Goal: Transaction & Acquisition: Purchase product/service

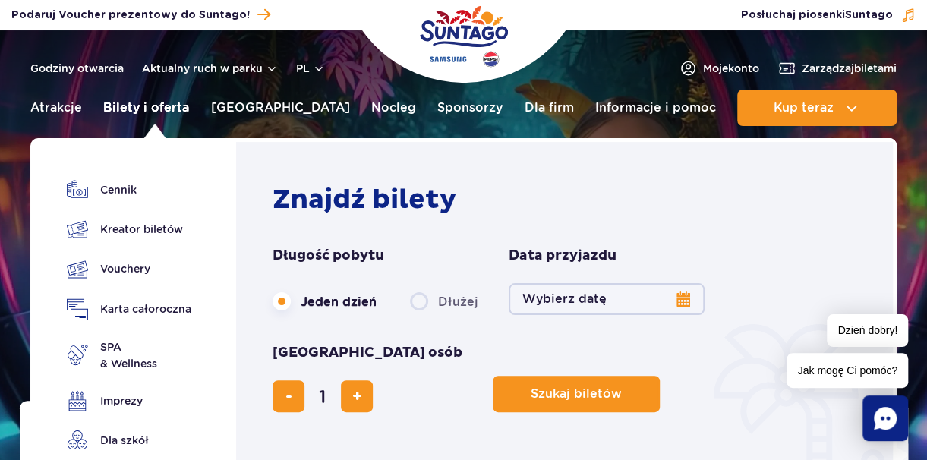
click at [143, 117] on link "Bilety i oferta" at bounding box center [146, 108] width 86 height 36
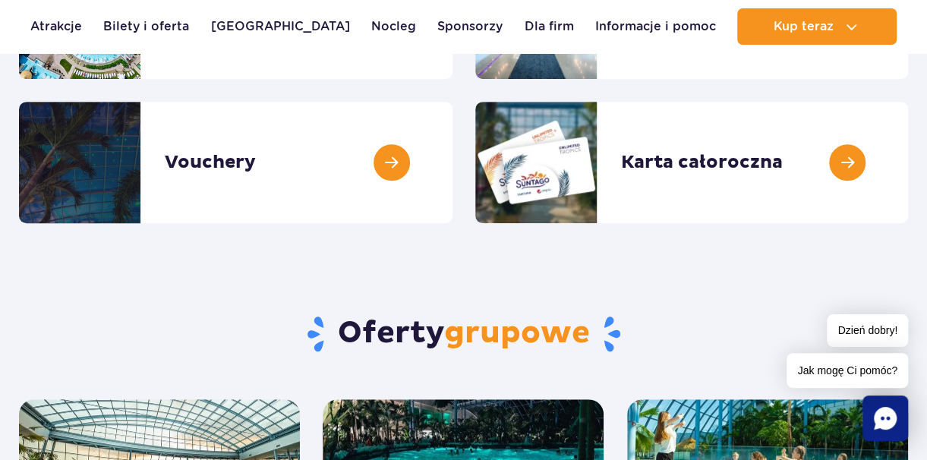
scroll to position [250, 0]
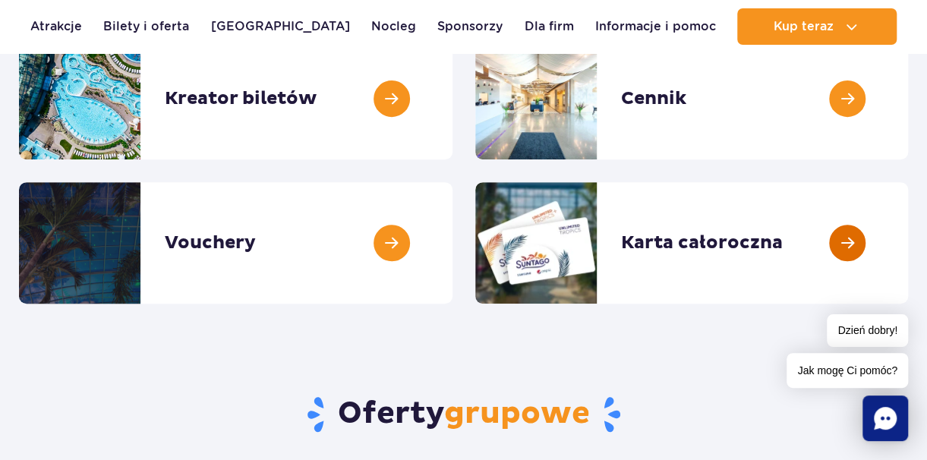
click at [908, 226] on link at bounding box center [908, 242] width 0 height 121
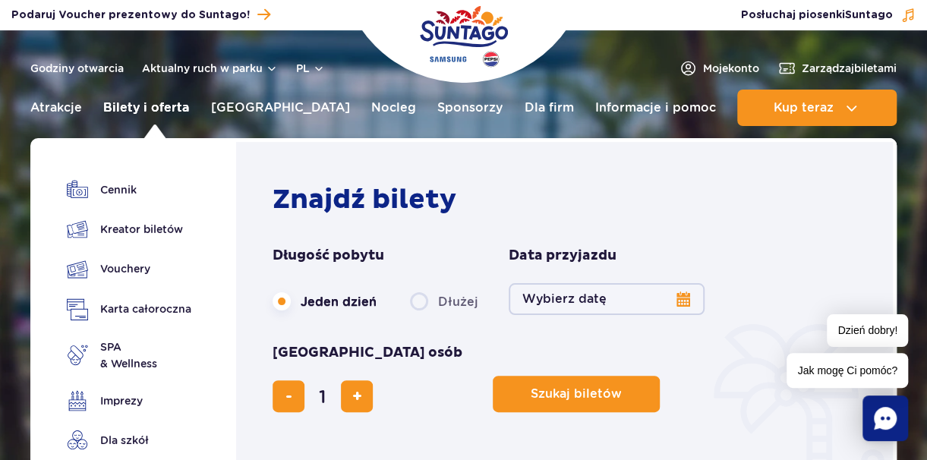
click at [154, 111] on link "Bilety i oferta" at bounding box center [146, 108] width 86 height 36
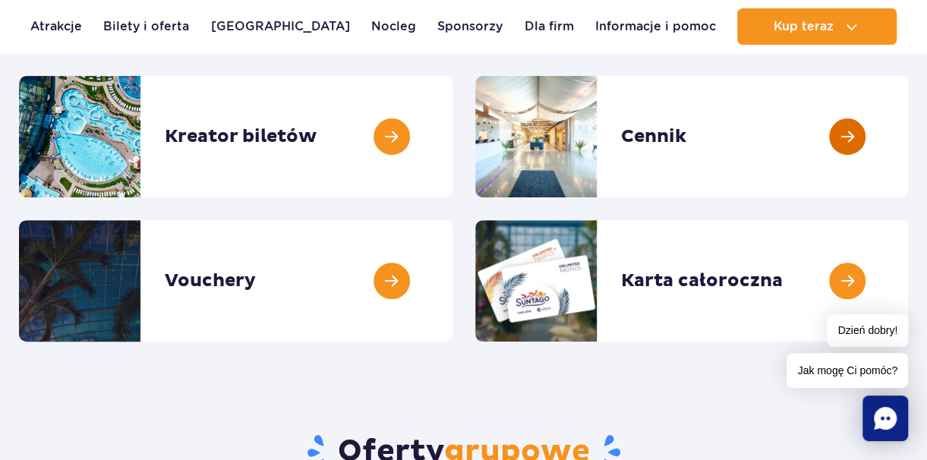
scroll to position [182, 0]
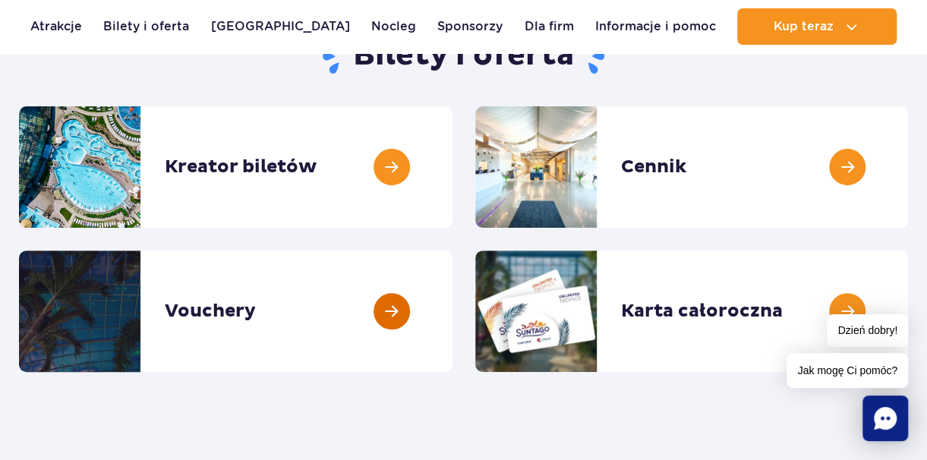
click at [452, 266] on link at bounding box center [452, 310] width 0 height 121
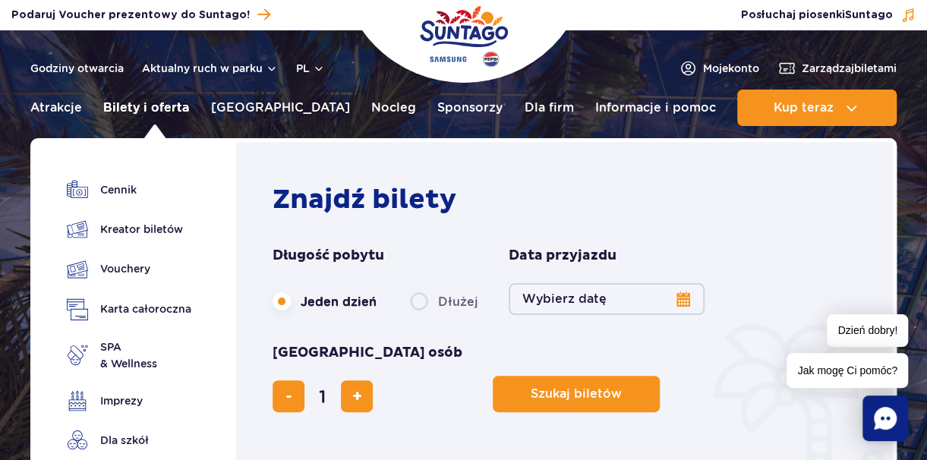
click at [172, 106] on link "Bilety i oferta" at bounding box center [146, 108] width 86 height 36
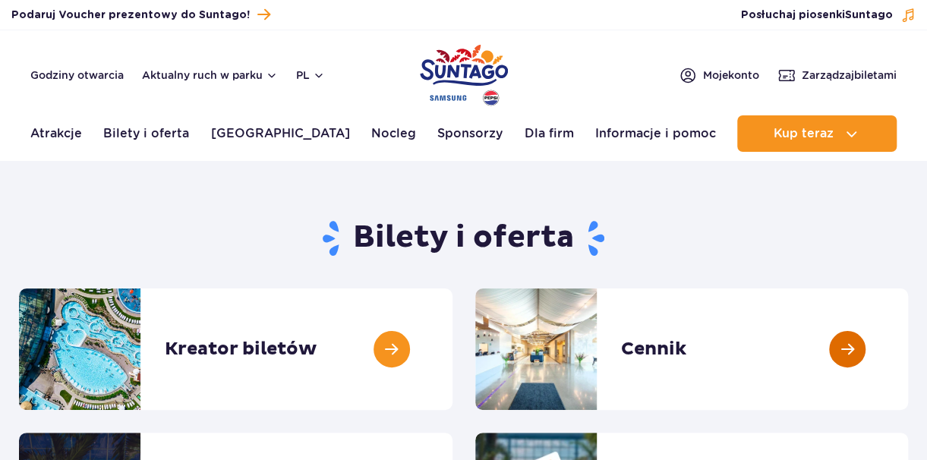
click at [908, 343] on link at bounding box center [908, 348] width 0 height 121
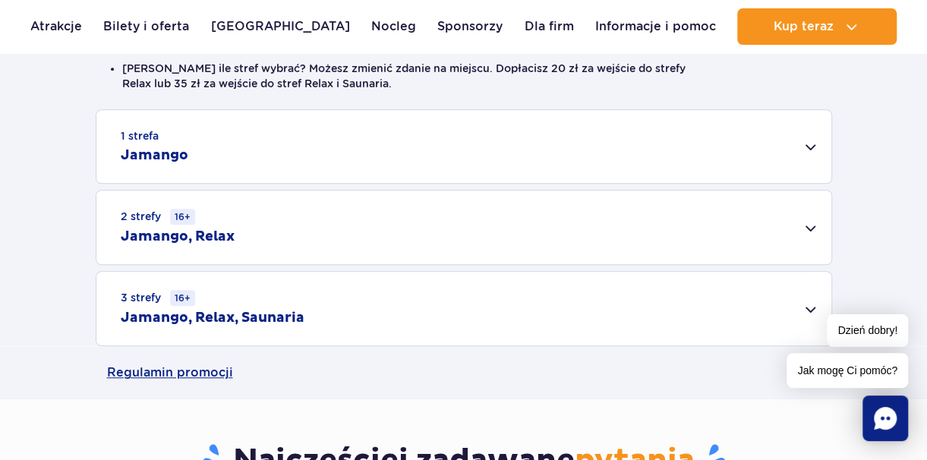
scroll to position [455, 0]
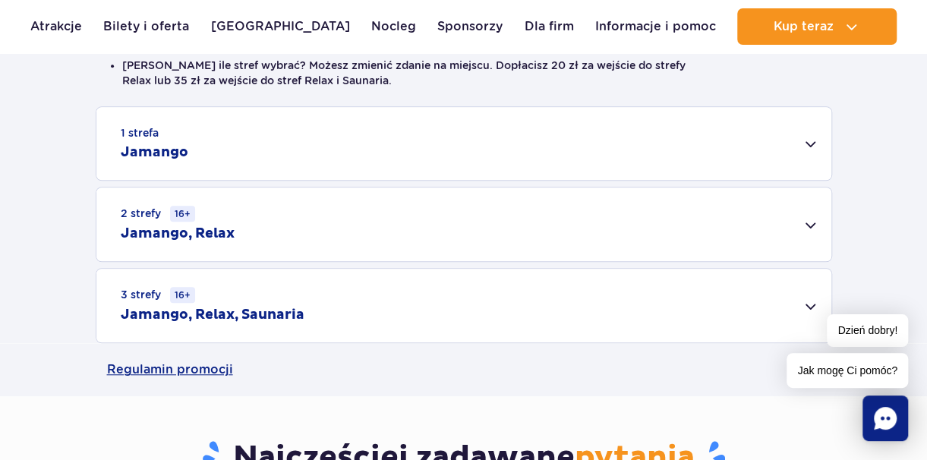
click at [737, 148] on div "1 strefa Jamango" at bounding box center [463, 143] width 735 height 73
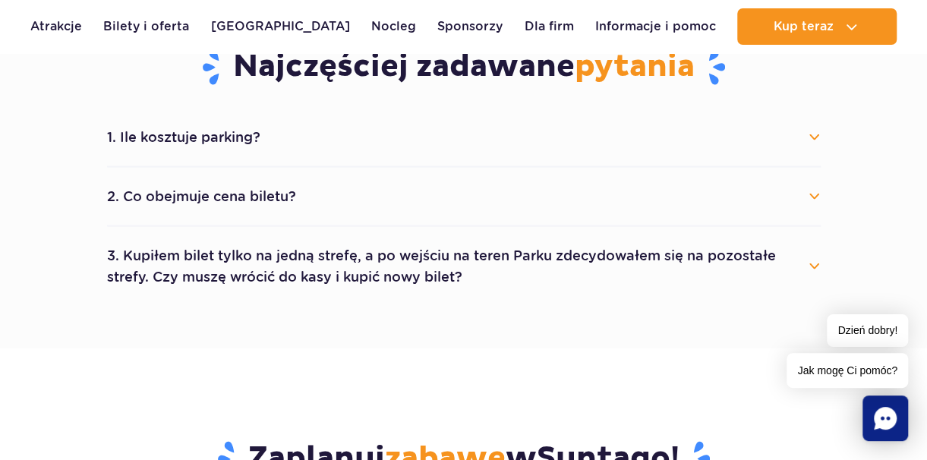
scroll to position [1397, 0]
click at [808, 132] on button "1. Ile kosztuje parking?" at bounding box center [463, 137] width 713 height 33
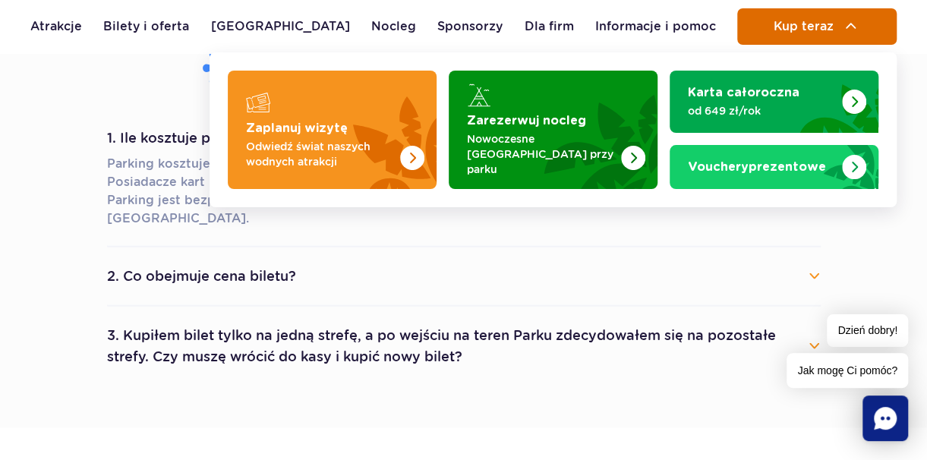
click at [819, 18] on button "Kup teraz" at bounding box center [816, 26] width 159 height 36
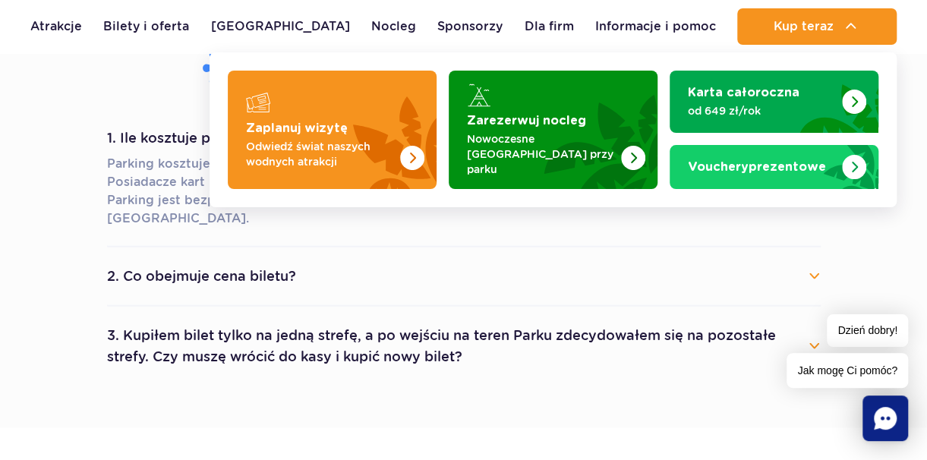
drag, startPoint x: 819, startPoint y: 18, endPoint x: 896, endPoint y: 50, distance: 83.0
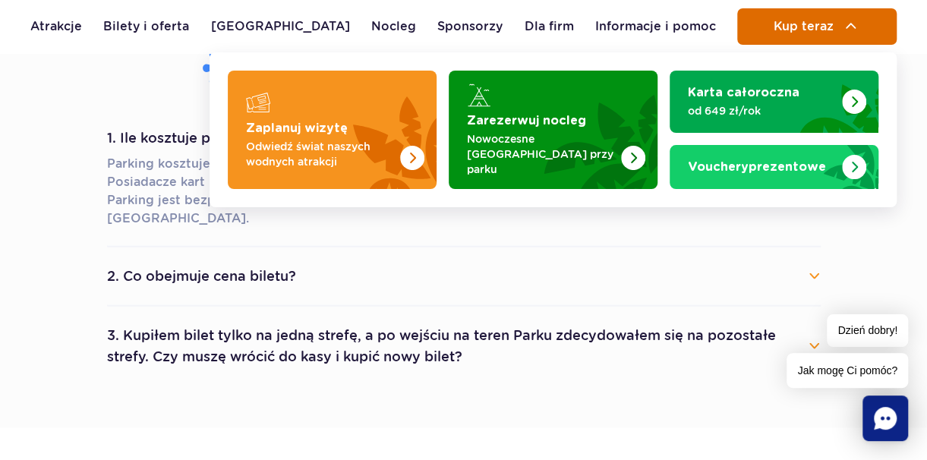
click at [864, 32] on button "Kup teraz" at bounding box center [816, 26] width 159 height 36
click at [848, 35] on img at bounding box center [851, 26] width 18 height 18
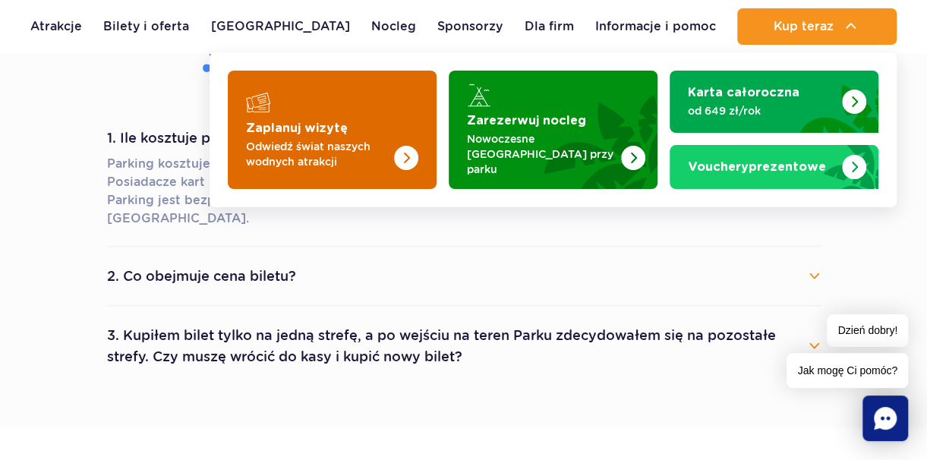
click at [377, 152] on p "Odwiedź świat naszych wodnych atrakcji" at bounding box center [320, 154] width 148 height 30
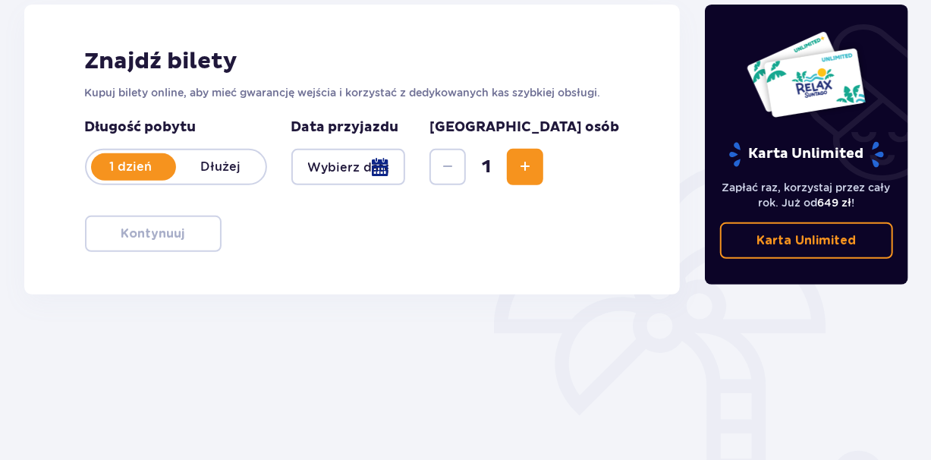
scroll to position [313, 0]
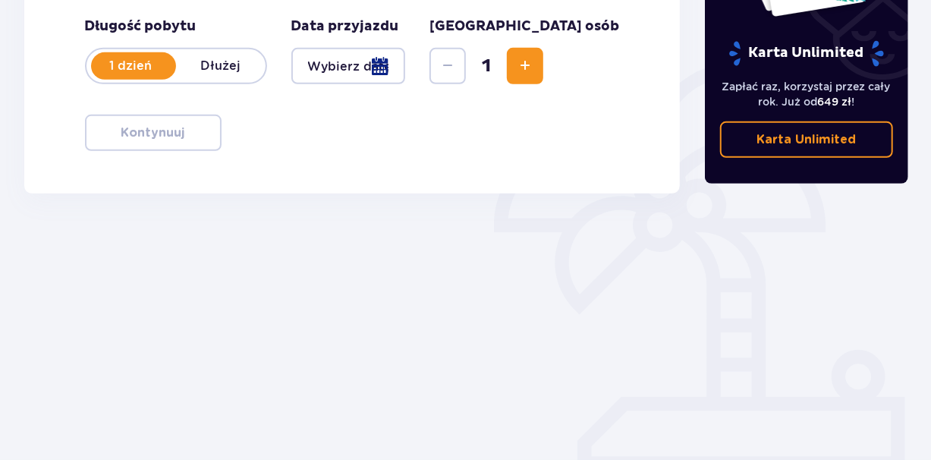
click at [400, 63] on div at bounding box center [348, 66] width 115 height 36
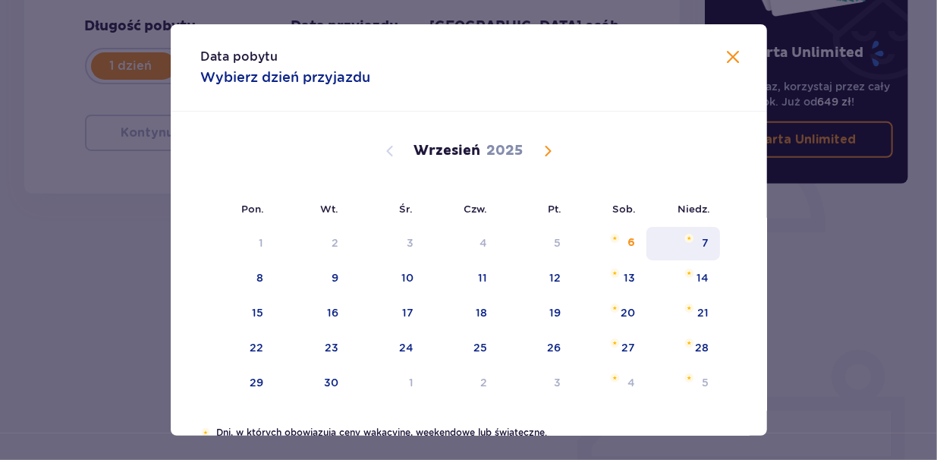
click at [678, 232] on div "7" at bounding box center [684, 243] width 74 height 33
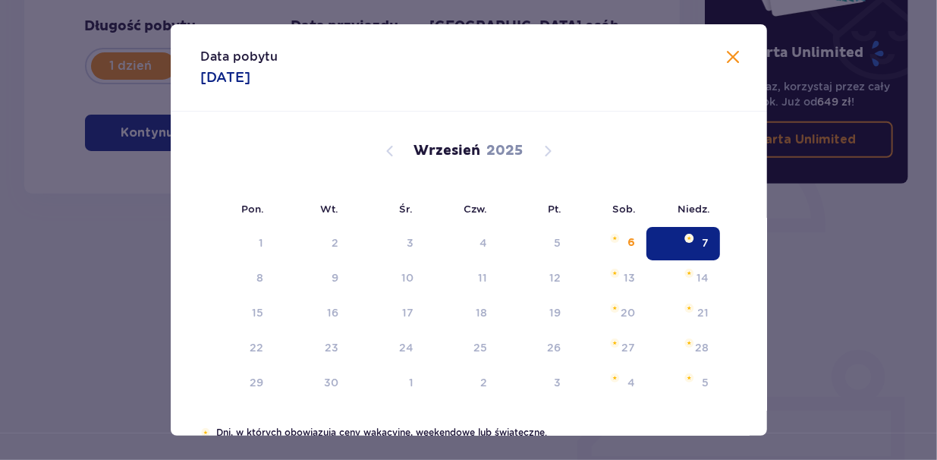
type input "[DATE]"
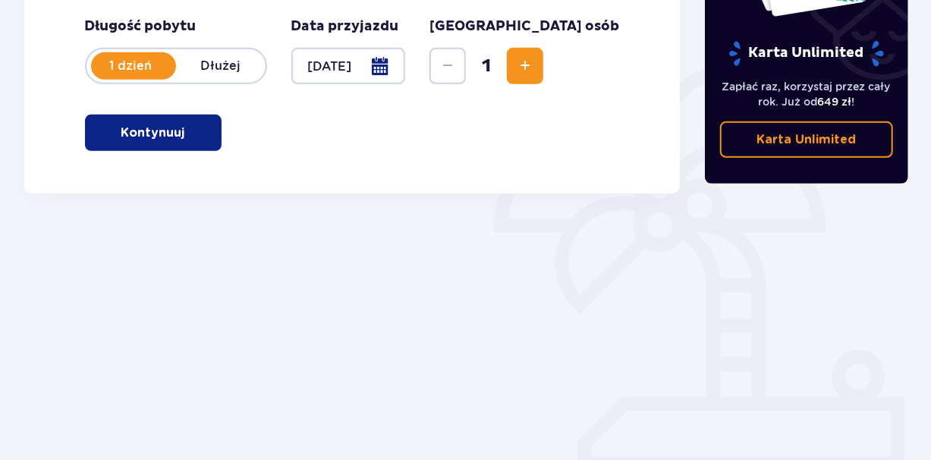
click at [734, 65] on p "Karta Unlimited" at bounding box center [807, 53] width 158 height 27
click at [543, 77] on button "Increase" at bounding box center [525, 66] width 36 height 36
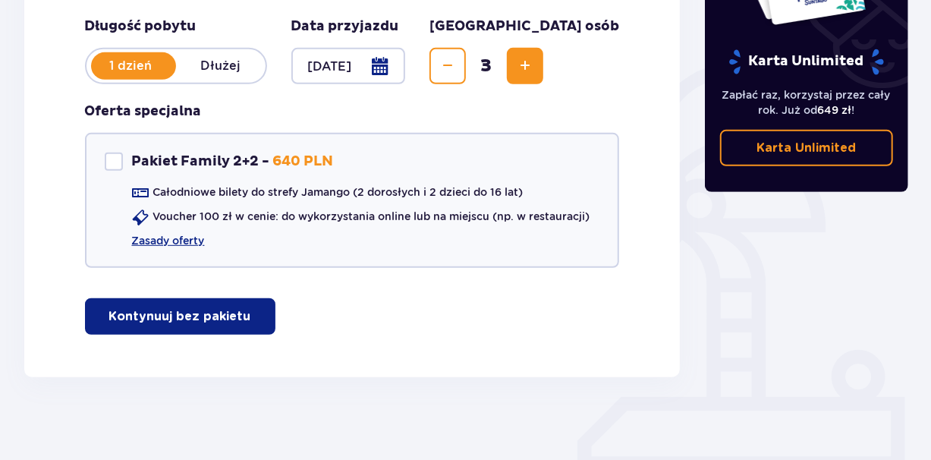
click at [543, 77] on button "Increase" at bounding box center [525, 66] width 36 height 36
click at [231, 324] on p "Kontynuuj bez pakietu" at bounding box center [180, 316] width 142 height 17
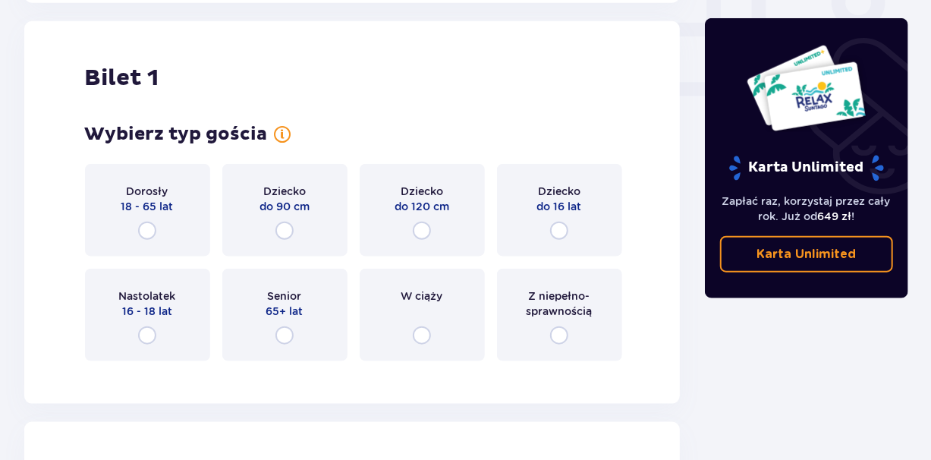
scroll to position [691, 0]
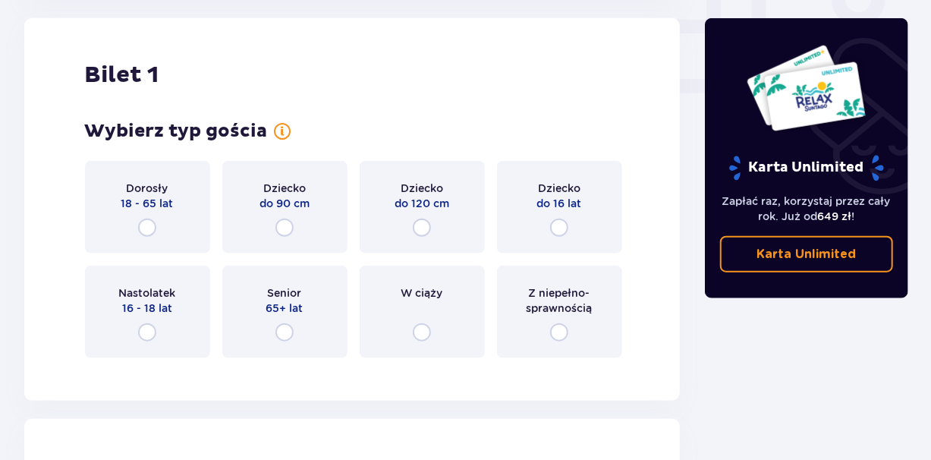
click at [140, 187] on p "Dorosły" at bounding box center [148, 188] width 42 height 15
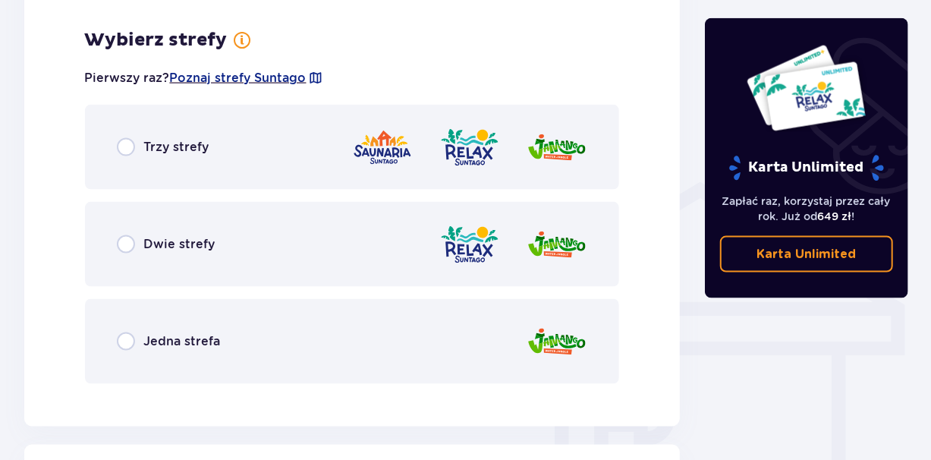
scroll to position [1061, 0]
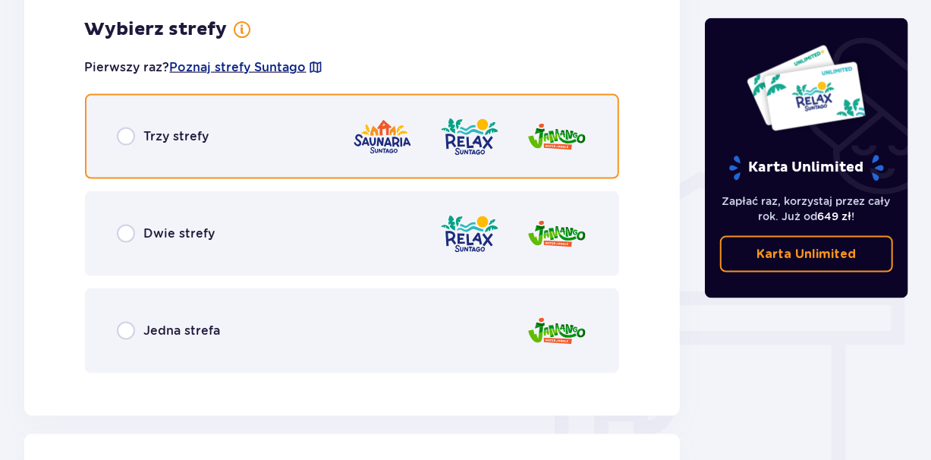
click at [126, 142] on input "radio" at bounding box center [126, 137] width 18 height 18
radio input "true"
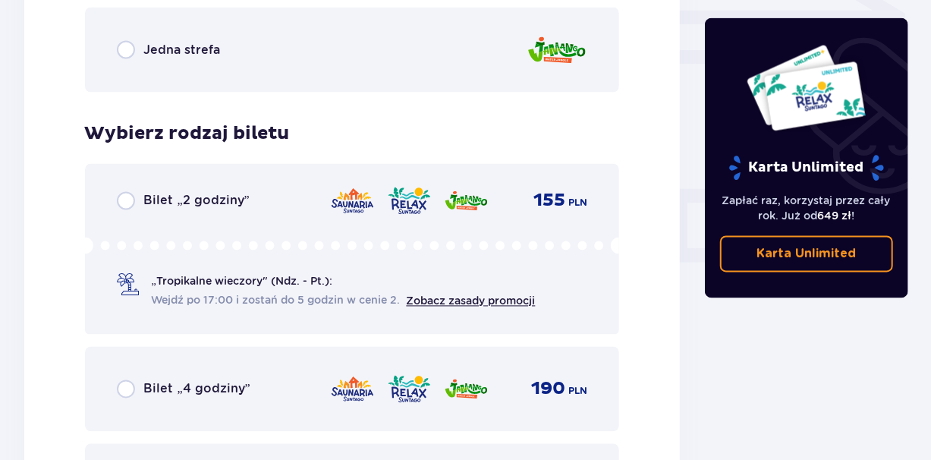
scroll to position [1295, 0]
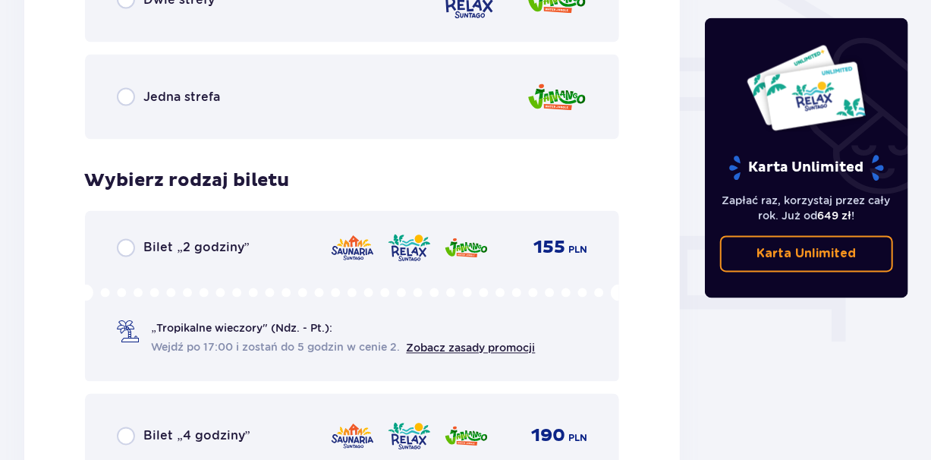
click at [184, 120] on div "Jedna strefa" at bounding box center [352, 97] width 535 height 85
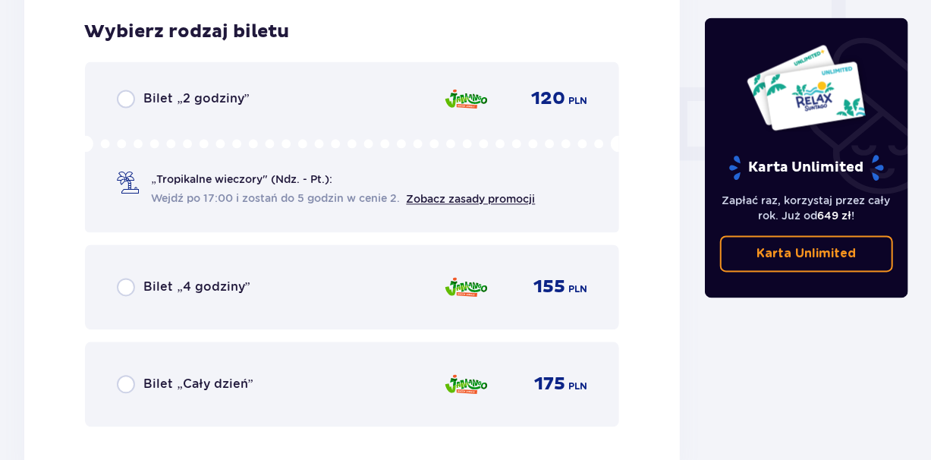
scroll to position [1447, 0]
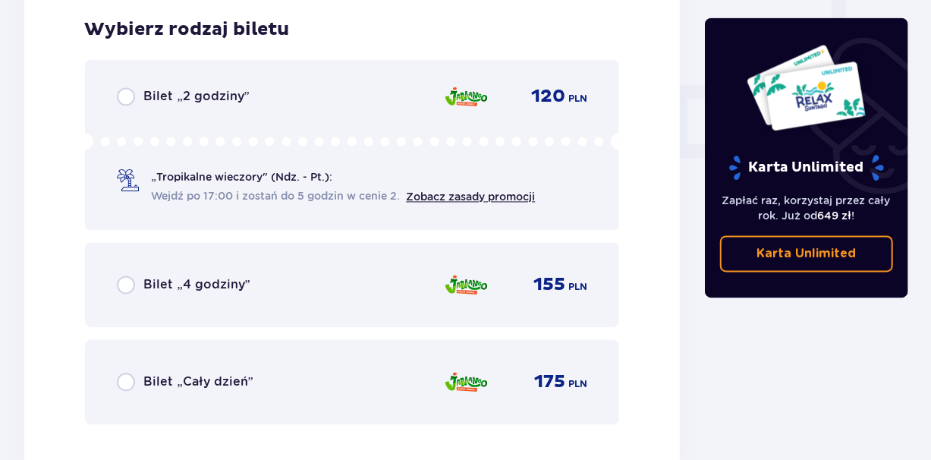
click at [221, 388] on p "Bilet „Cały dzień”" at bounding box center [198, 381] width 109 height 17
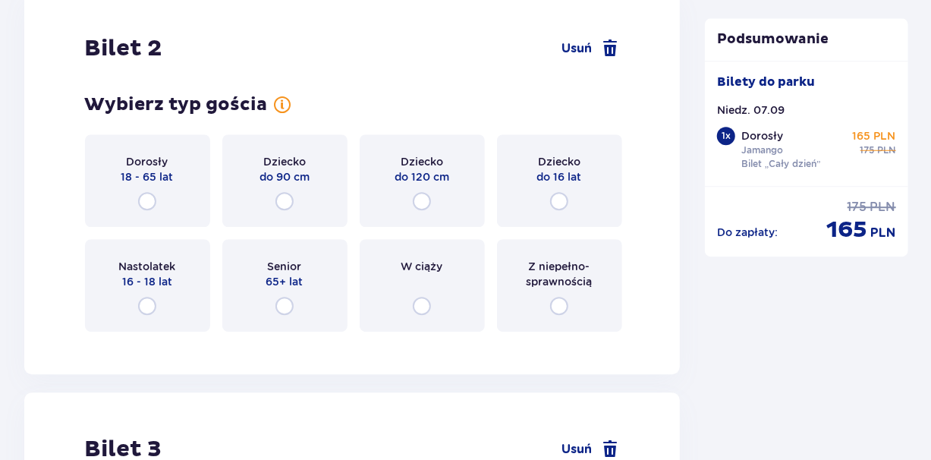
scroll to position [1944, 0]
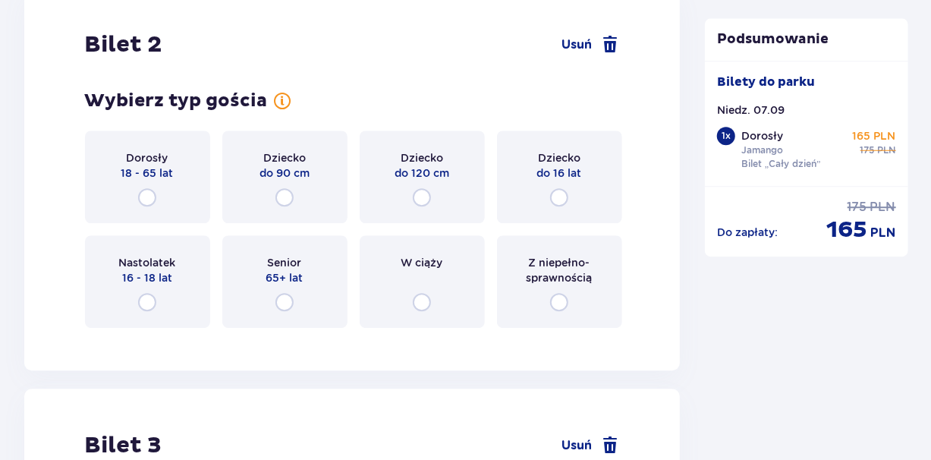
click at [144, 146] on div "Dorosły 18 - 65 lat" at bounding box center [147, 177] width 125 height 93
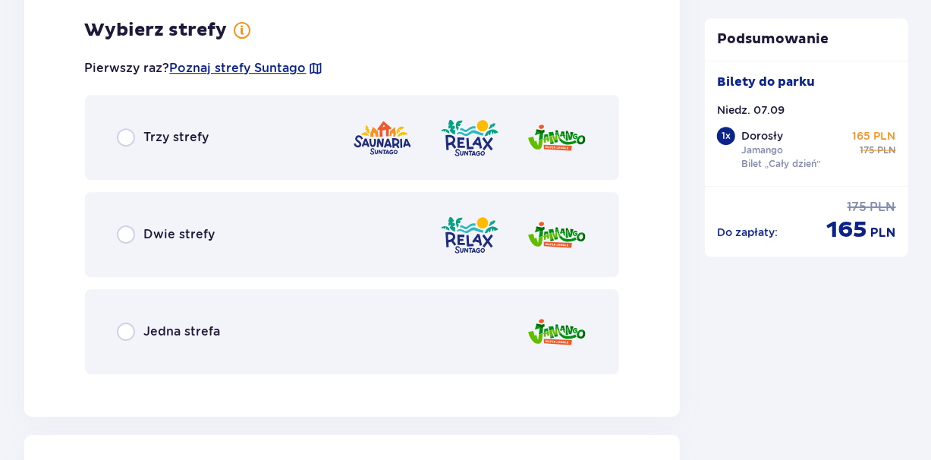
scroll to position [2284, 0]
click at [151, 343] on div "Jedna strefa" at bounding box center [352, 330] width 535 height 85
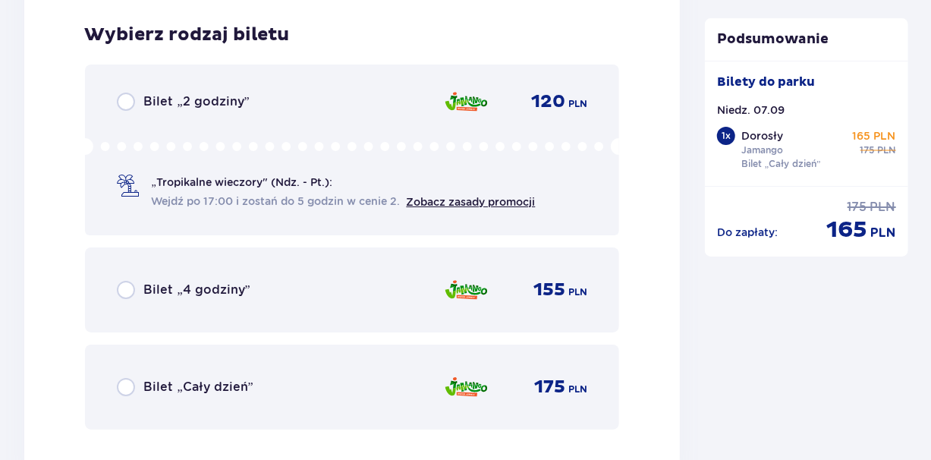
scroll to position [2670, 0]
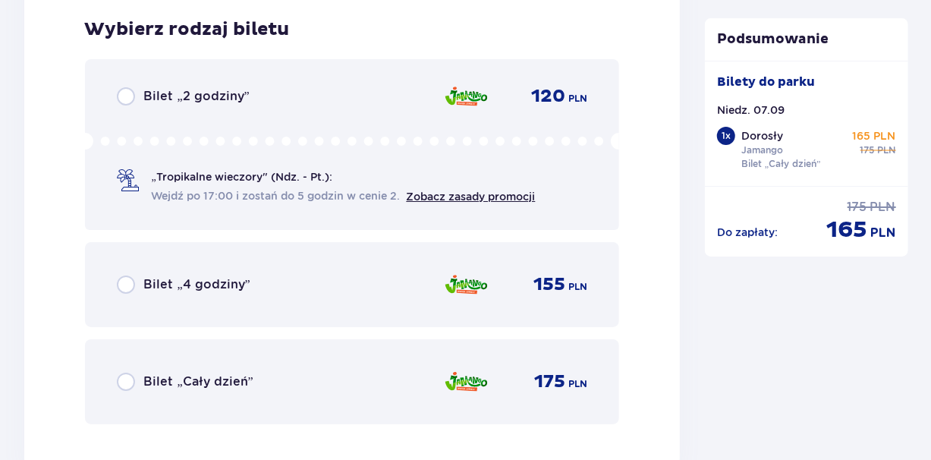
click at [142, 395] on div "Bilet „Cały dzień” 175 PLN" at bounding box center [352, 382] width 471 height 32
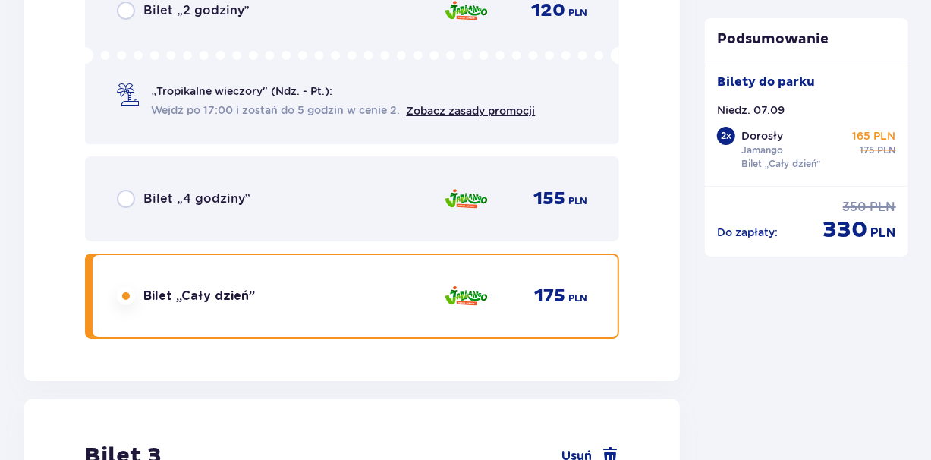
scroll to position [3136, 0]
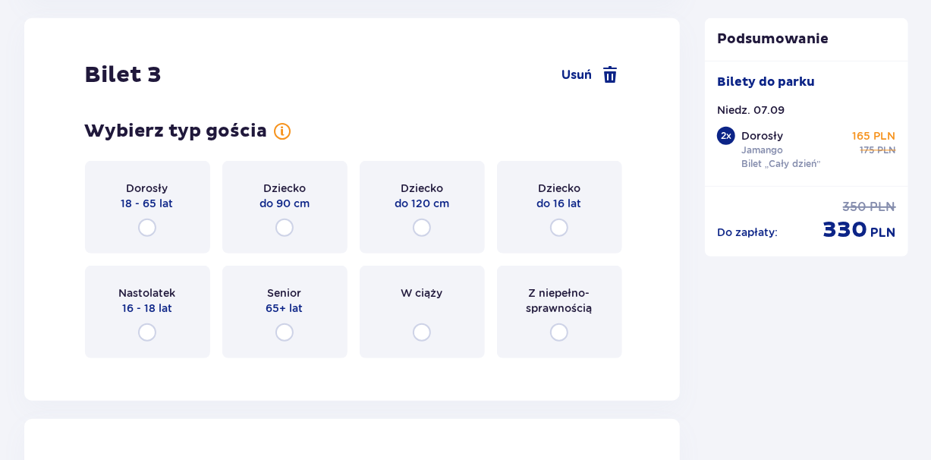
click at [520, 206] on div "Dziecko do 16 lat" at bounding box center [559, 207] width 125 height 93
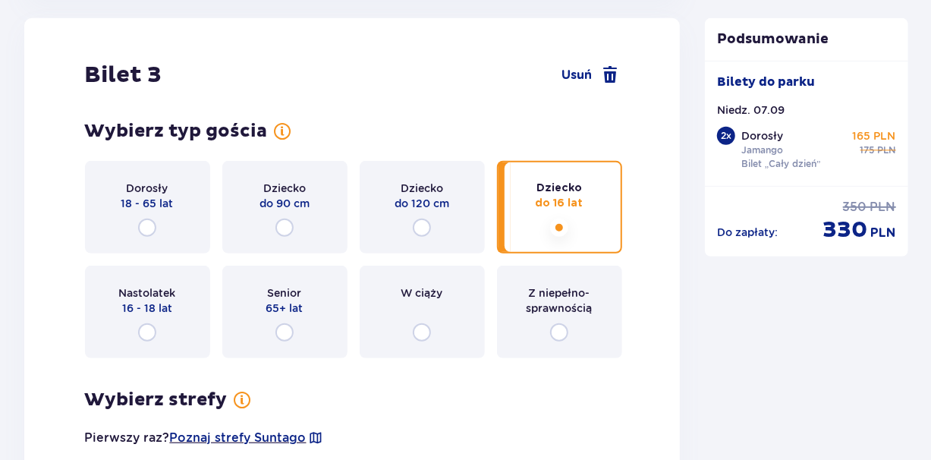
click at [520, 206] on div "Dziecko do 16 lat" at bounding box center [559, 207] width 125 height 93
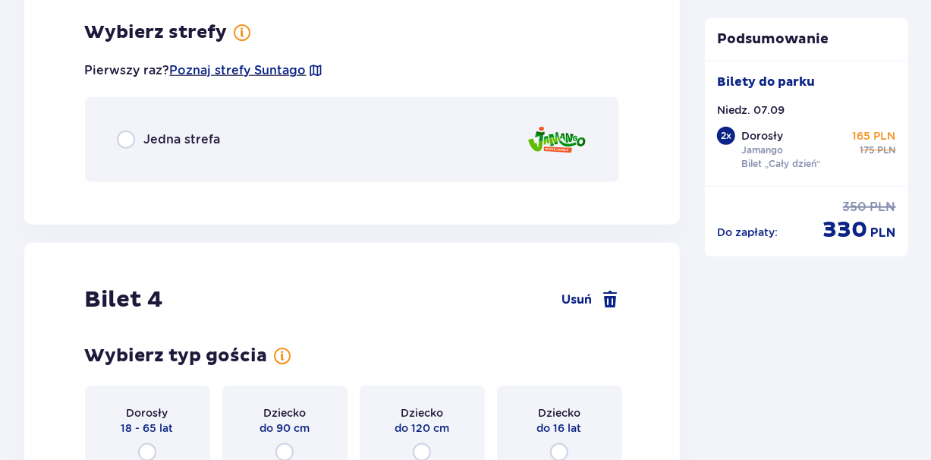
scroll to position [3507, 0]
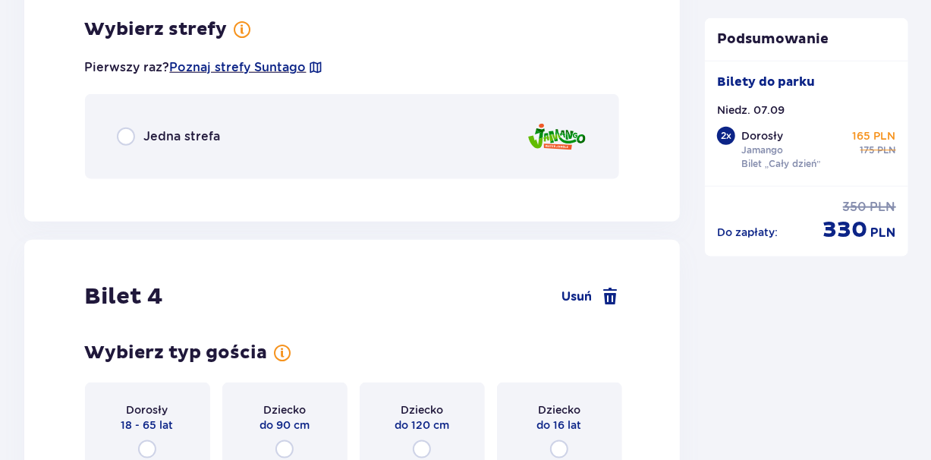
click at [279, 121] on div "Jedna strefa" at bounding box center [352, 136] width 535 height 85
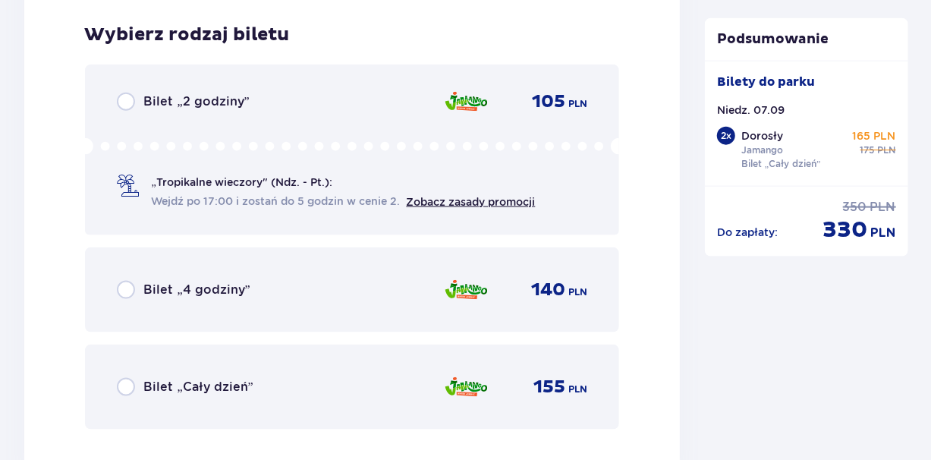
scroll to position [3698, 0]
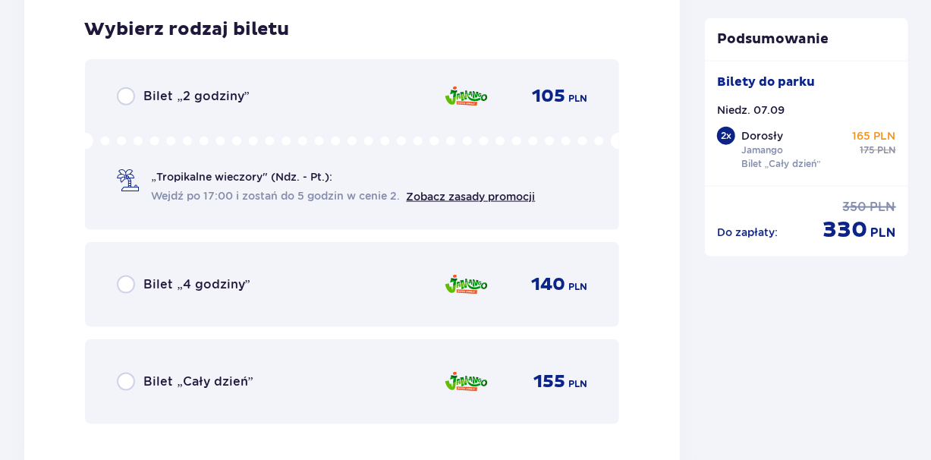
click at [259, 386] on div "Bilet „Cały dzień” 155 PLN" at bounding box center [352, 382] width 471 height 32
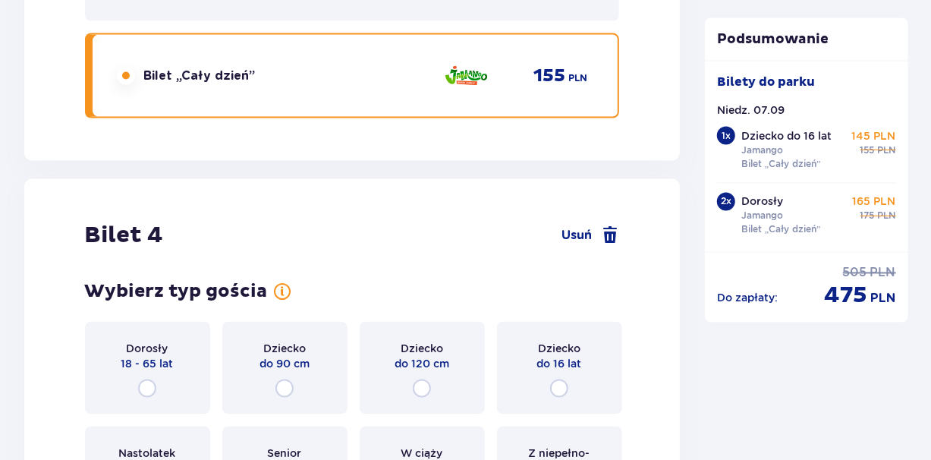
scroll to position [4165, 0]
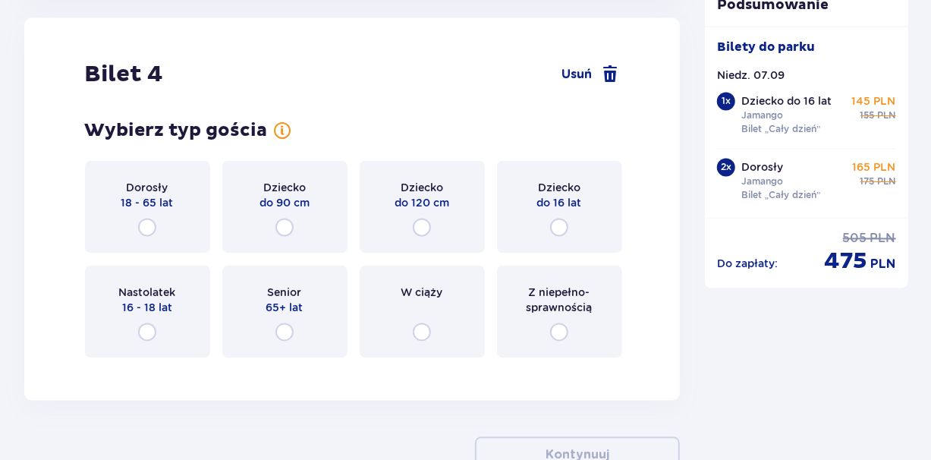
click at [529, 225] on div "Dziecko do 16 lat" at bounding box center [559, 207] width 125 height 93
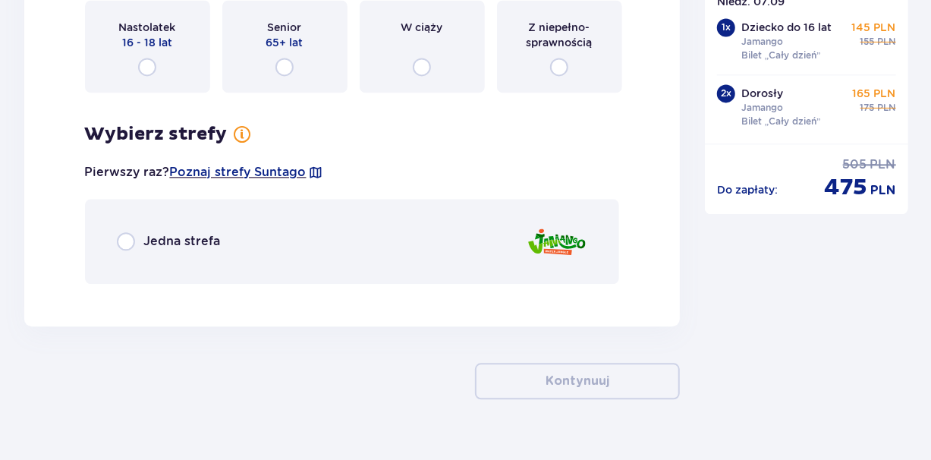
scroll to position [4461, 0]
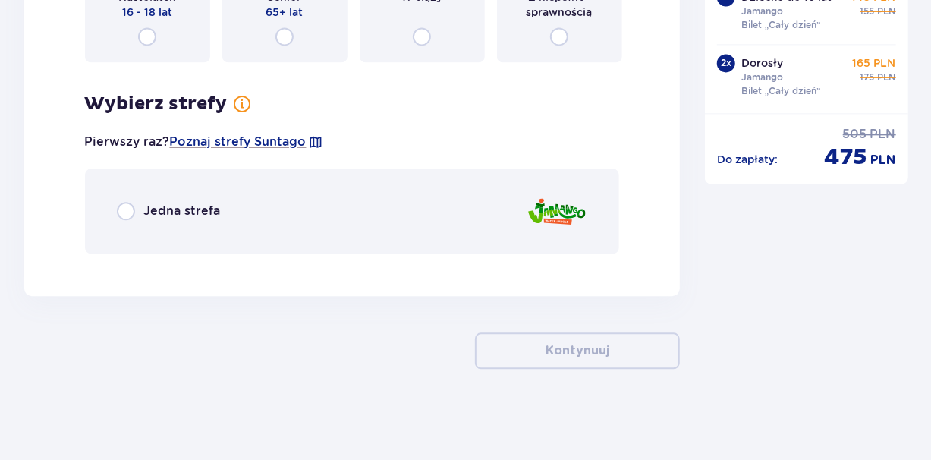
click at [143, 232] on div "Jedna strefa" at bounding box center [352, 211] width 535 height 85
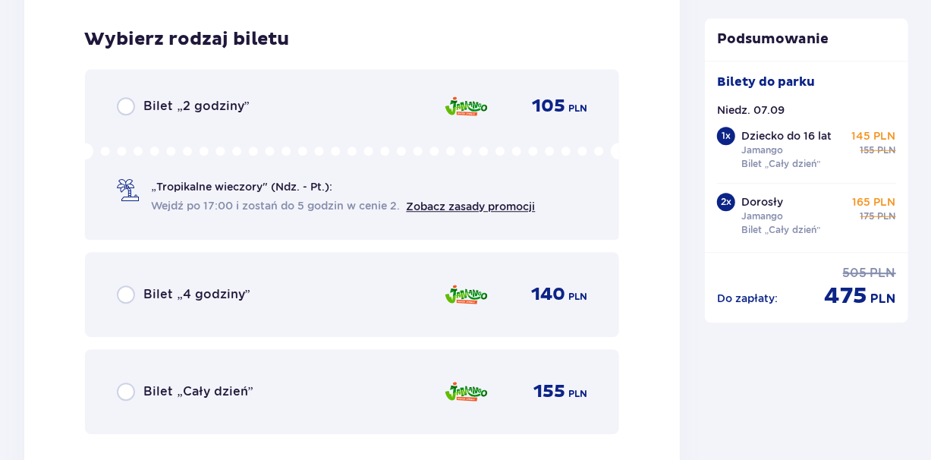
scroll to position [4727, 0]
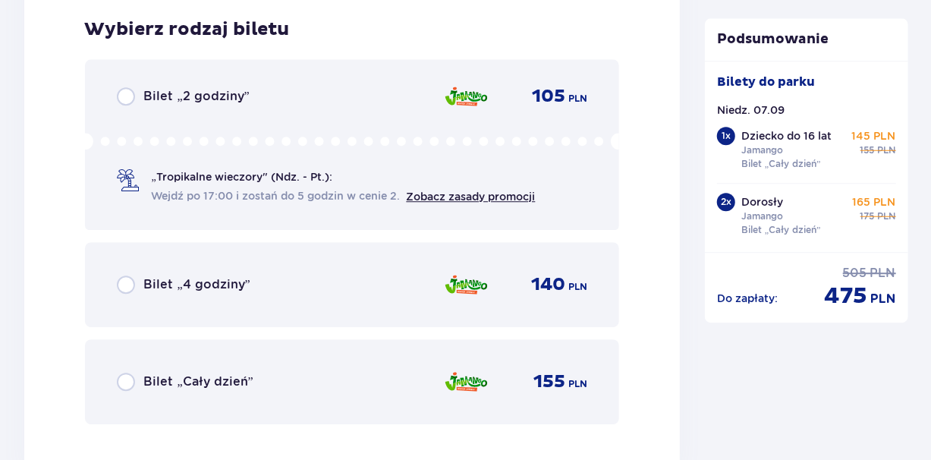
click at [241, 393] on div "Bilet „Cały dzień” 155 PLN" at bounding box center [352, 382] width 471 height 32
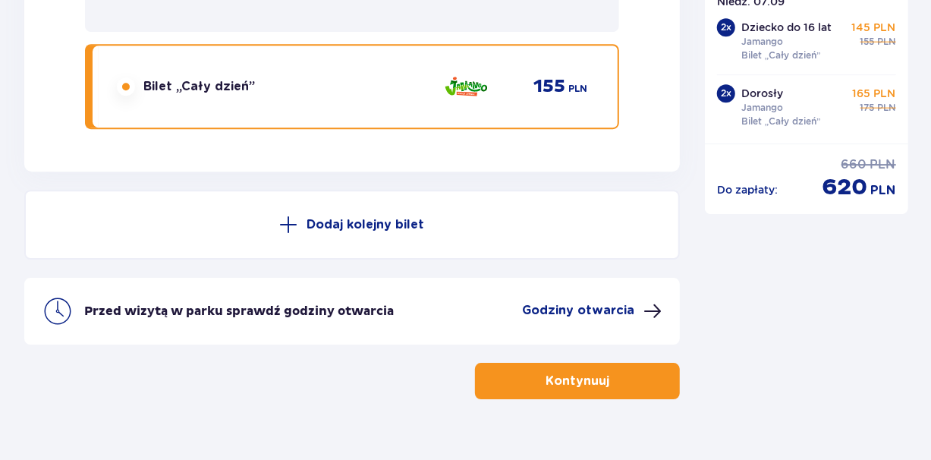
scroll to position [4991, 0]
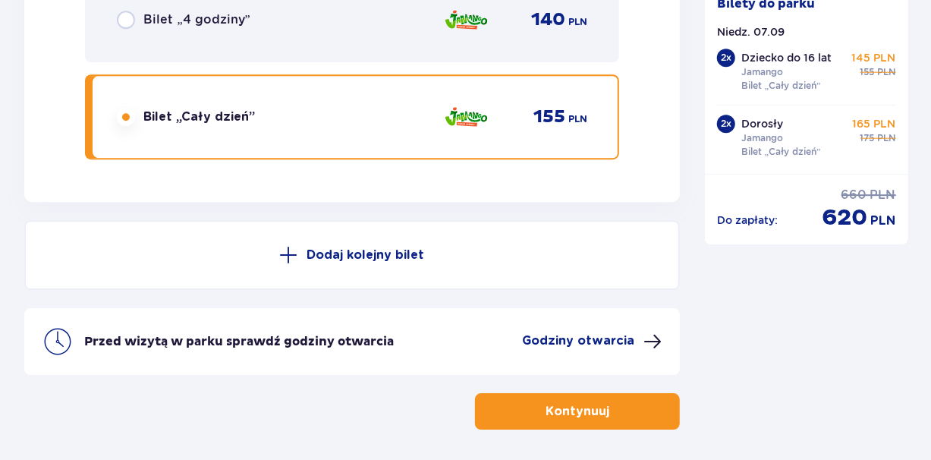
click at [587, 102] on div "Bilet „Cały dzień” 155 PLN" at bounding box center [352, 116] width 535 height 85
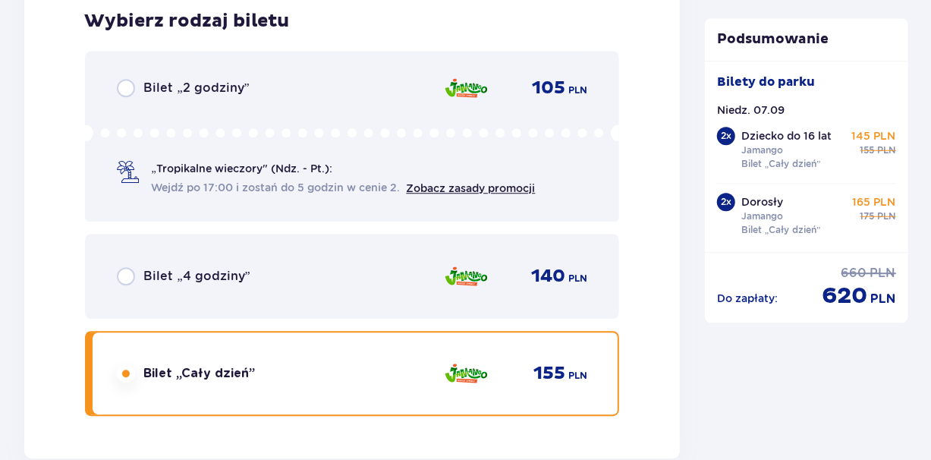
scroll to position [4723, 0]
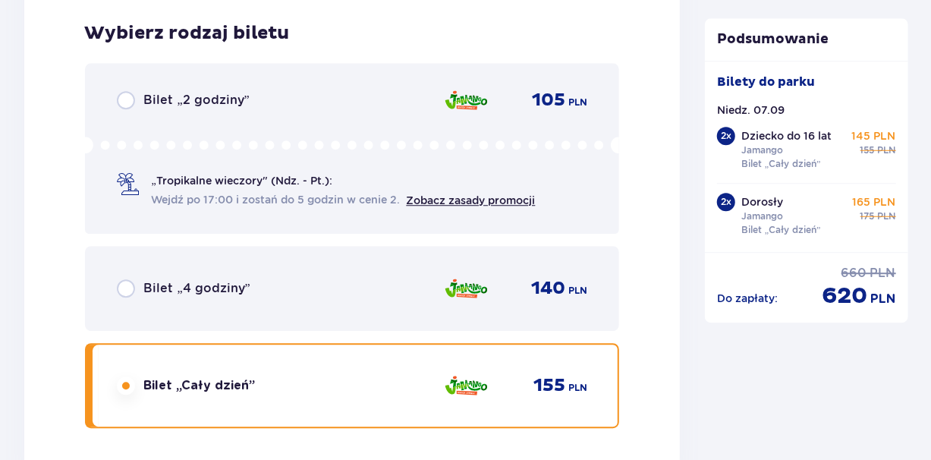
click at [574, 108] on p "PLN" at bounding box center [578, 103] width 19 height 14
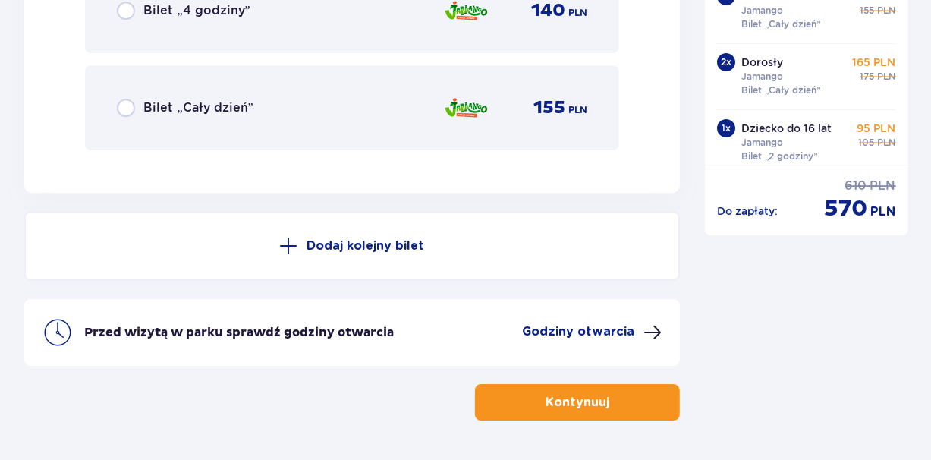
scroll to position [5052, 0]
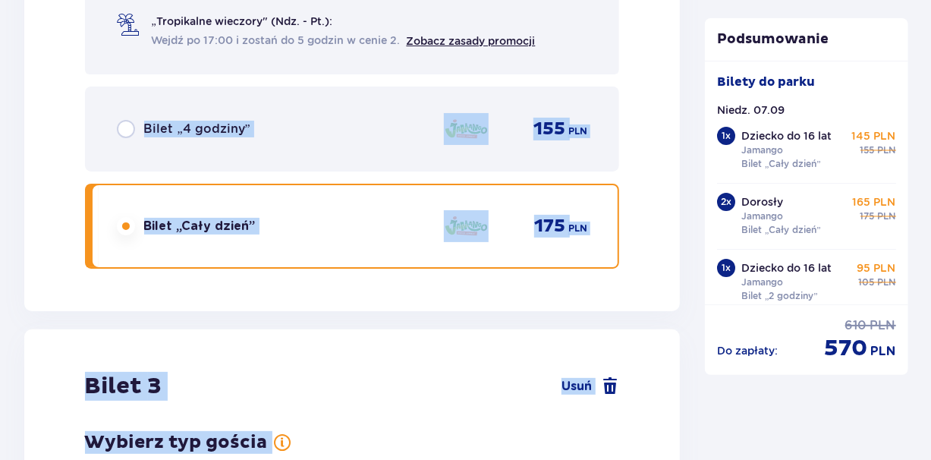
drag, startPoint x: 576, startPoint y: 109, endPoint x: 563, endPoint y: -56, distance: 165.2
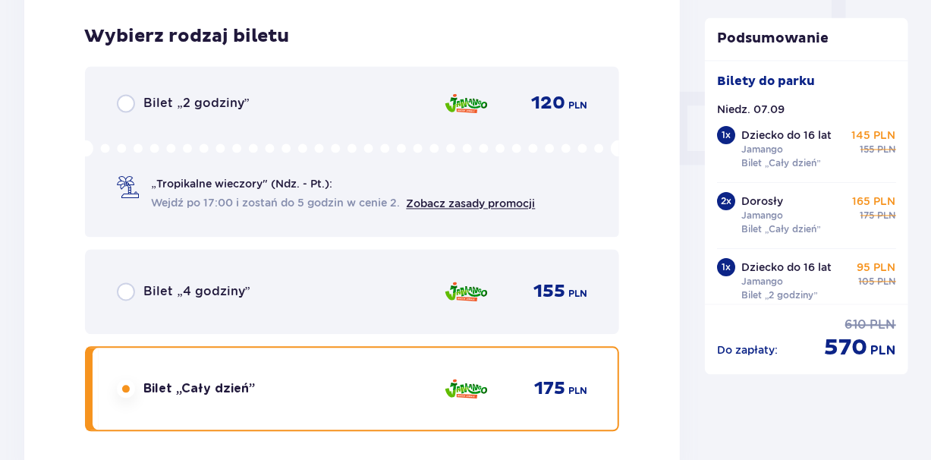
scroll to position [1429, 0]
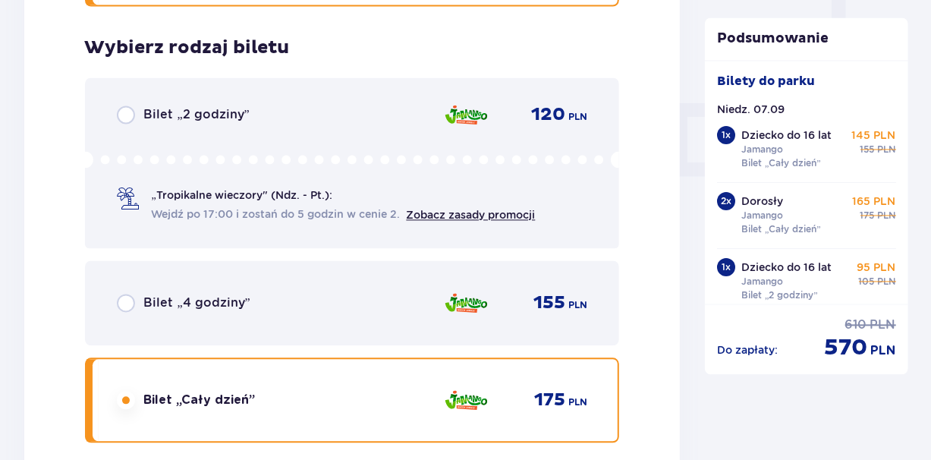
click at [447, 146] on div "Bilet „2 godziny” 120 PLN „Tropikalne wieczory" (Ndz. - Pt.): Wejdź po 17:00 i …" at bounding box center [352, 162] width 535 height 171
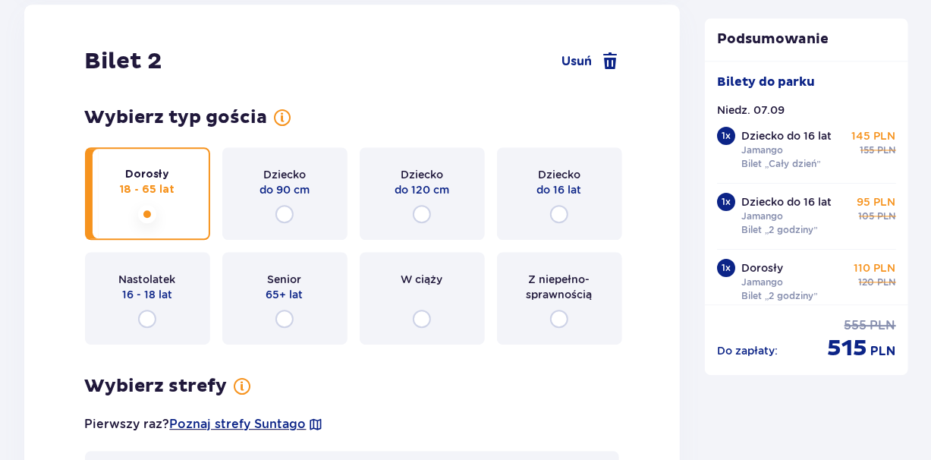
scroll to position [1949, 0]
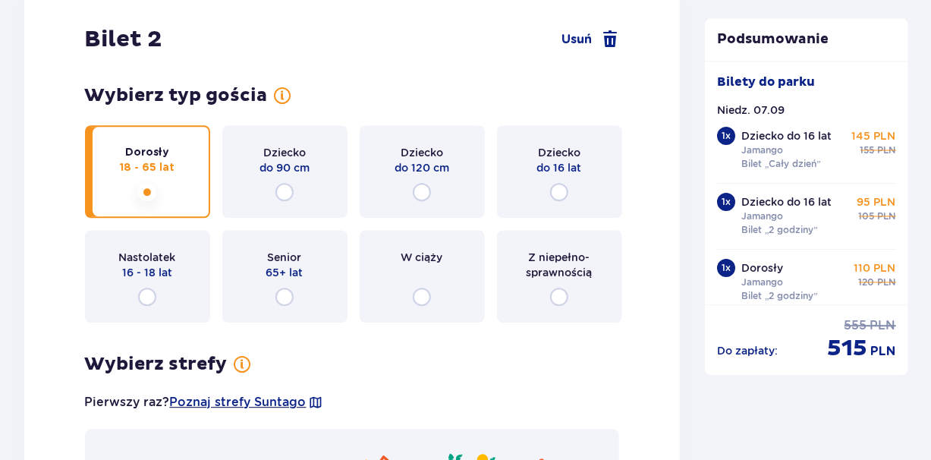
click at [446, 140] on div "Dziecko do 120 cm" at bounding box center [422, 171] width 125 height 93
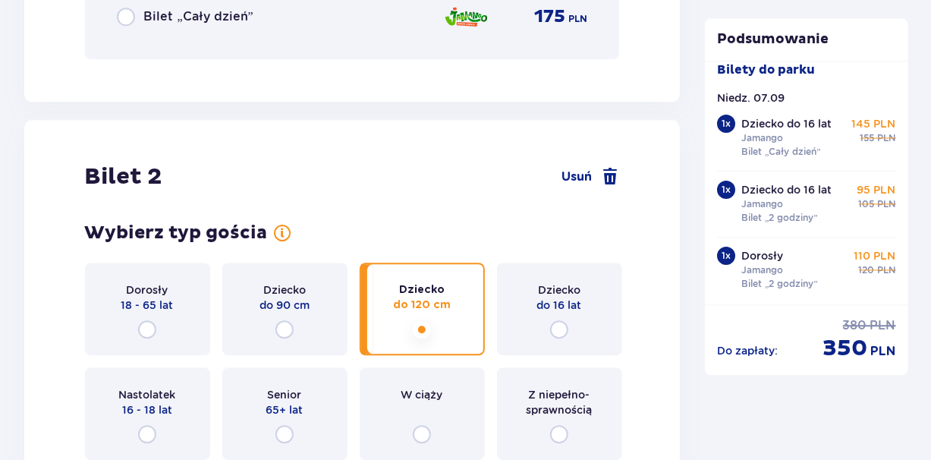
scroll to position [1816, 0]
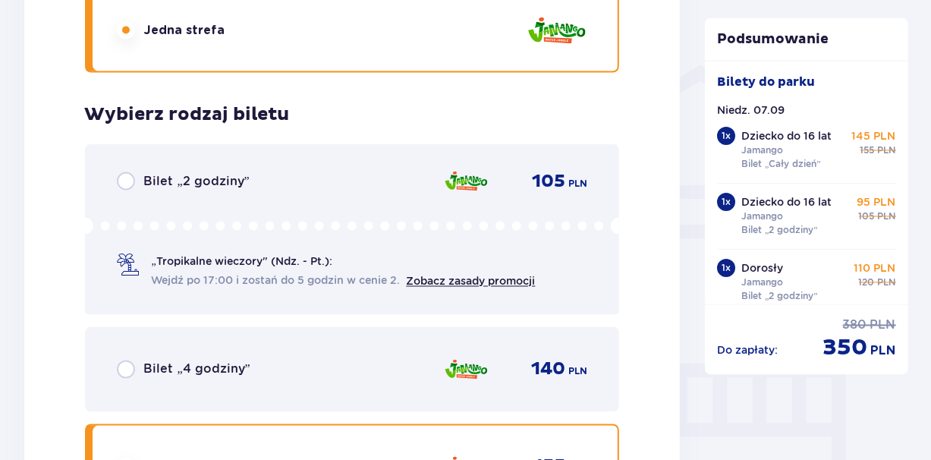
scroll to position [1137, 0]
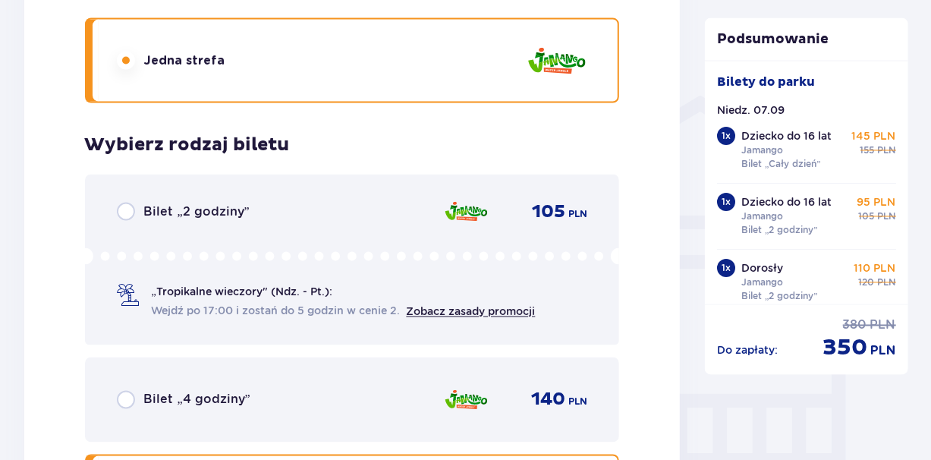
click at [297, 205] on div "Bilet „2 godziny” 105 PLN" at bounding box center [352, 212] width 471 height 18
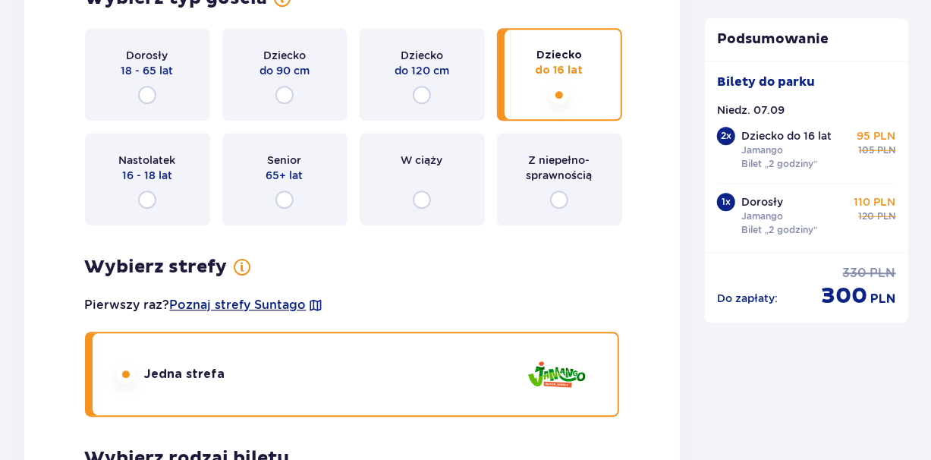
scroll to position [1856, 0]
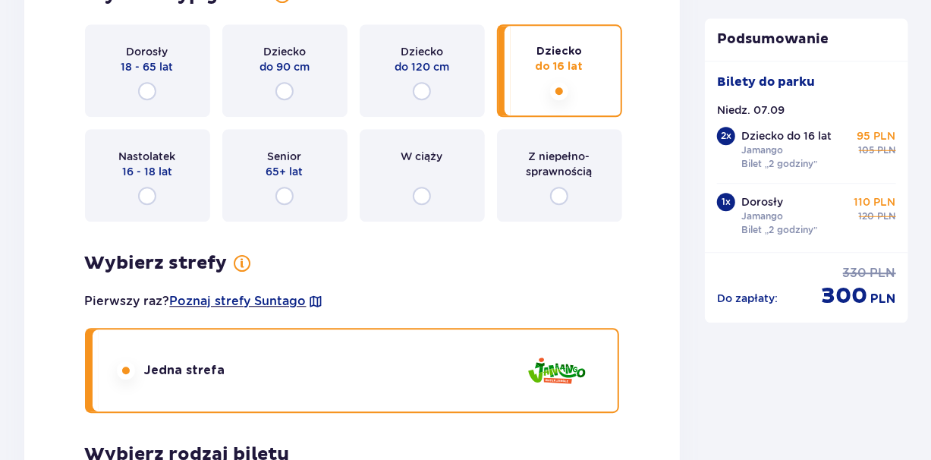
click at [438, 53] on p "Dziecko" at bounding box center [422, 51] width 43 height 15
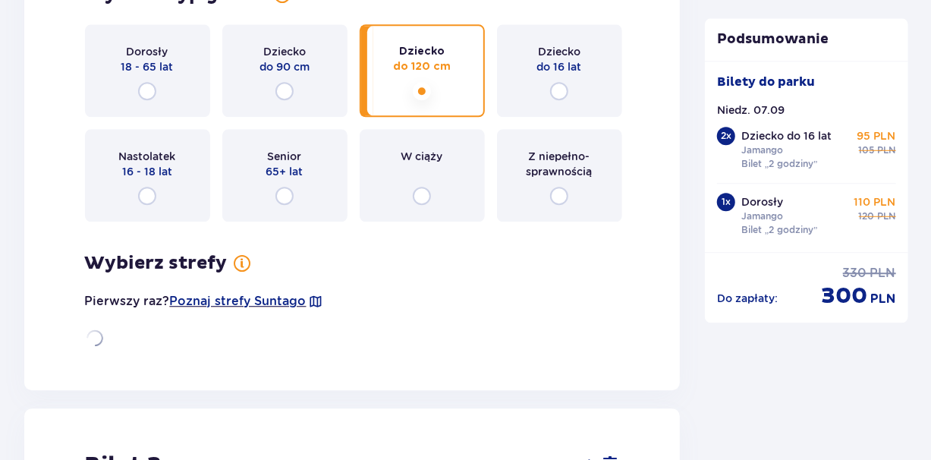
click at [438, 53] on p "Dziecko" at bounding box center [422, 51] width 46 height 15
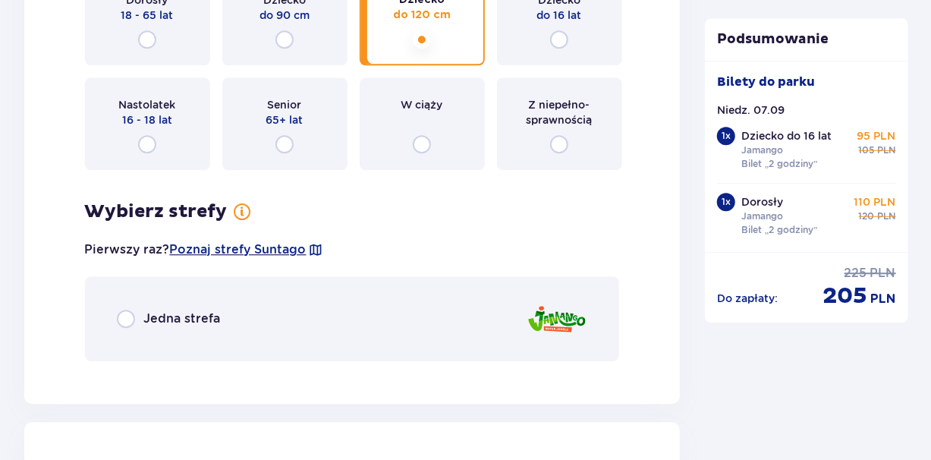
scroll to position [1877, 0]
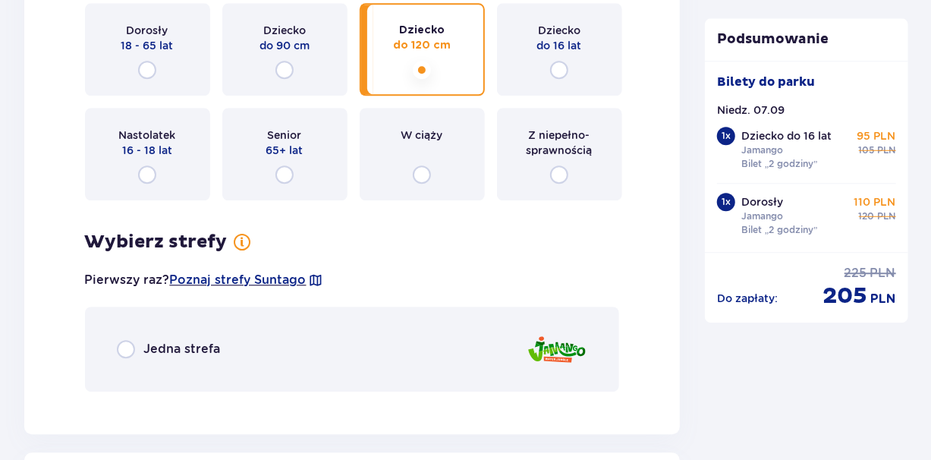
click at [418, 295] on div "Wybierz strefy Pierwszy raz? Poznaj strefy Suntago Jedna strefa" at bounding box center [352, 311] width 535 height 161
drag, startPoint x: 421, startPoint y: 313, endPoint x: 430, endPoint y: 345, distance: 33.2
click at [430, 345] on div "Jedna strefa" at bounding box center [352, 349] width 535 height 85
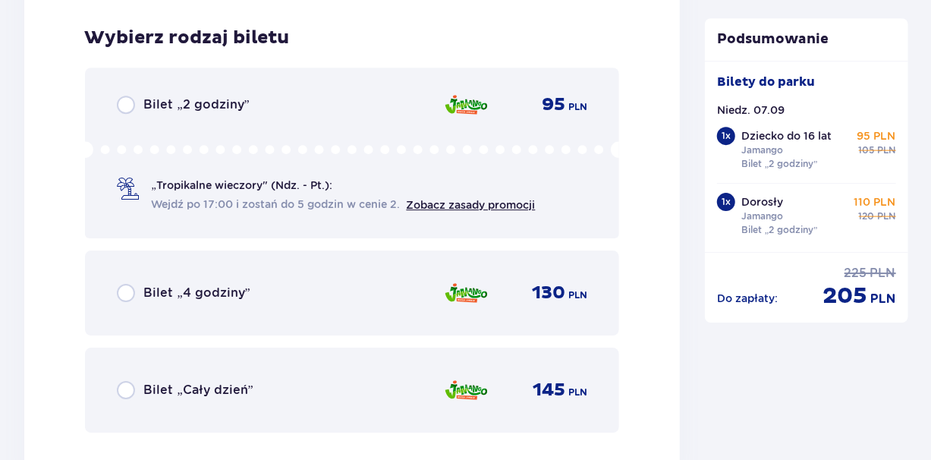
scroll to position [2281, 0]
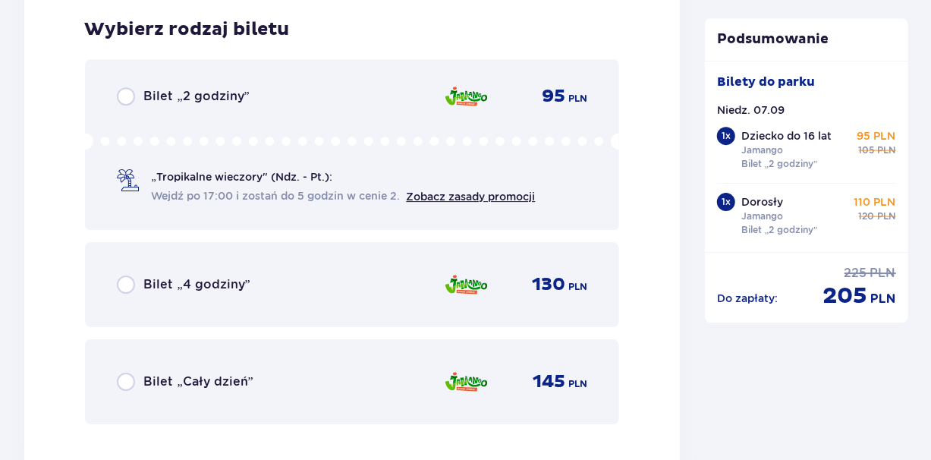
click at [557, 110] on div "95 PLN" at bounding box center [515, 96] width 143 height 32
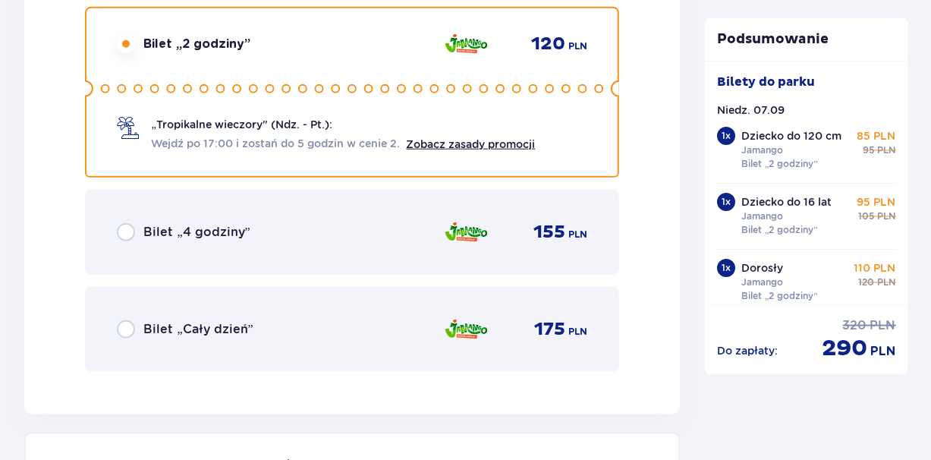
scroll to position [27, 0]
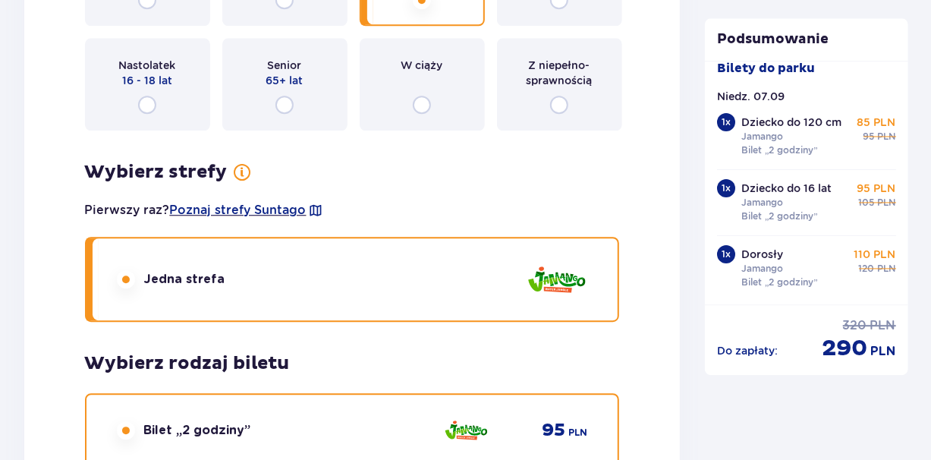
click at [699, 357] on div "Podsumowanie Bilety do parku Niedz. 07.09 1 x Dziecko do 120 cm Jamango Bilet „…" at bounding box center [807, 232] width 228 height 4037
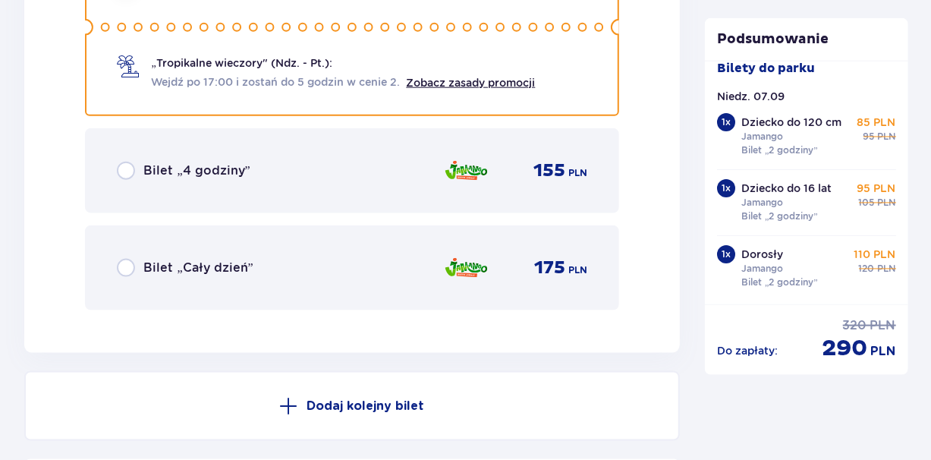
scroll to position [3621, 0]
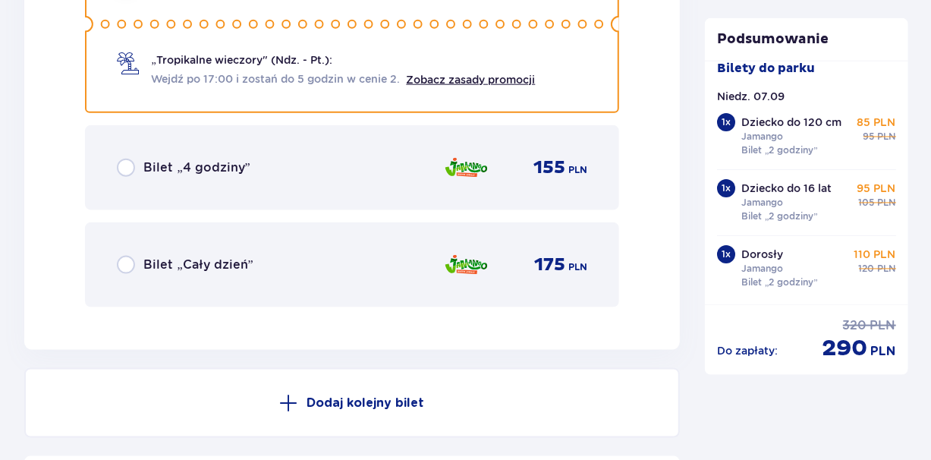
click at [380, 410] on p "Dodaj kolejny bilet" at bounding box center [366, 403] width 118 height 17
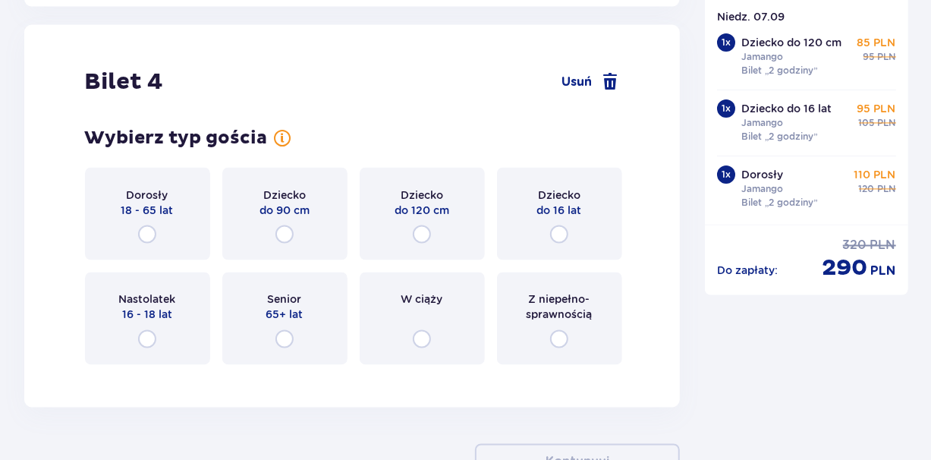
scroll to position [3971, 0]
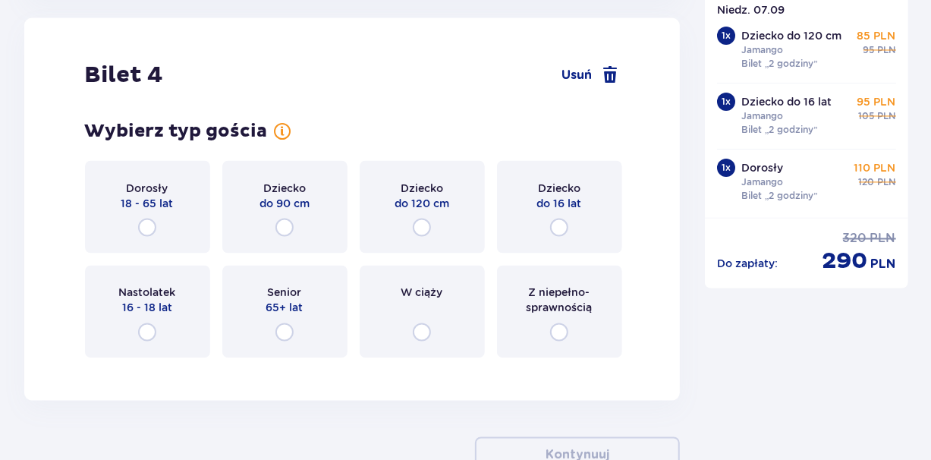
click at [181, 213] on div "Dorosły 18 - 65 lat" at bounding box center [147, 207] width 125 height 93
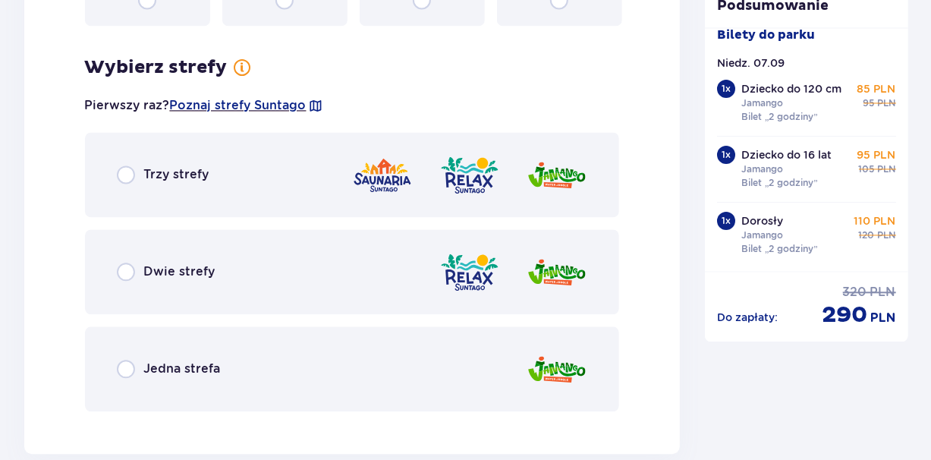
scroll to position [4341, 0]
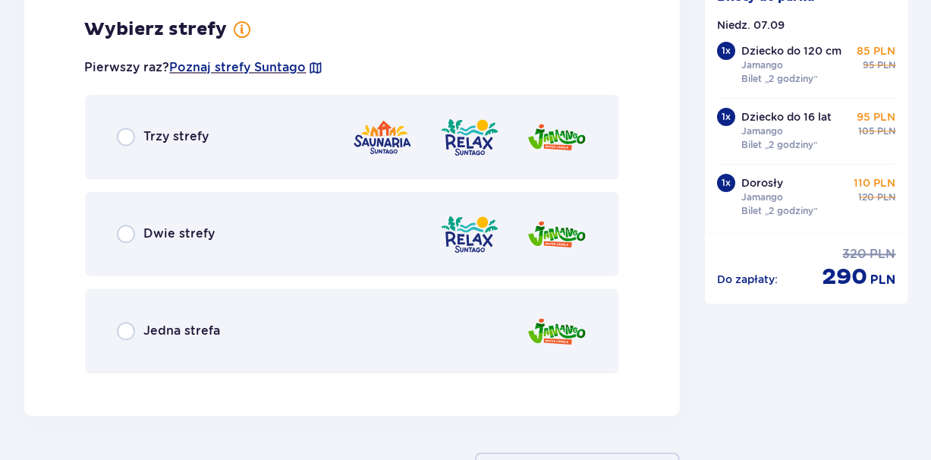
click at [136, 338] on div "Jedna strefa" at bounding box center [169, 331] width 104 height 18
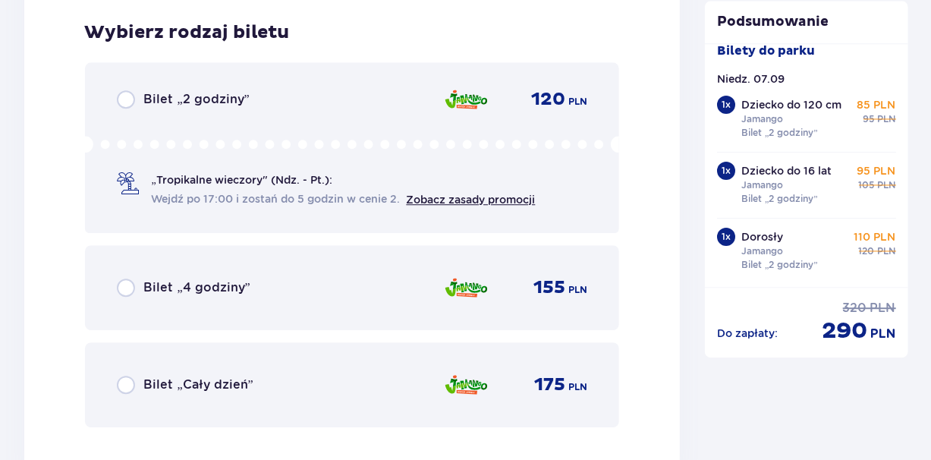
scroll to position [4727, 0]
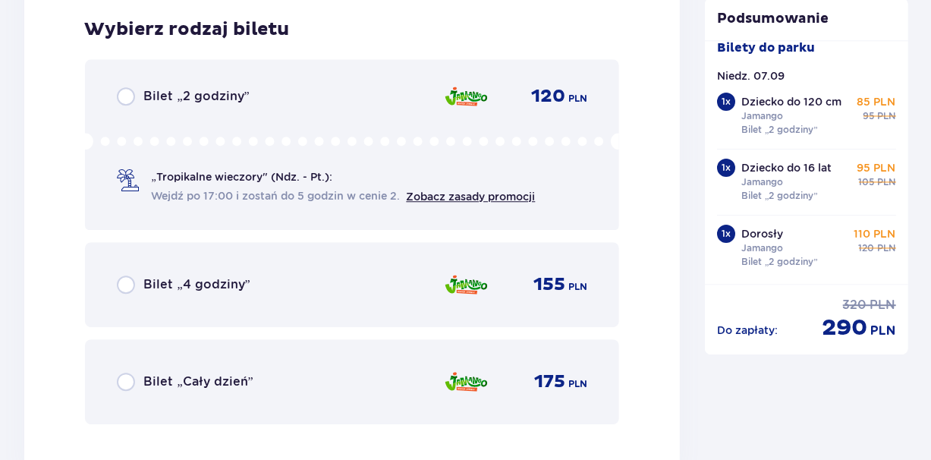
click at [231, 101] on p "Bilet „2 godziny”" at bounding box center [197, 96] width 106 height 17
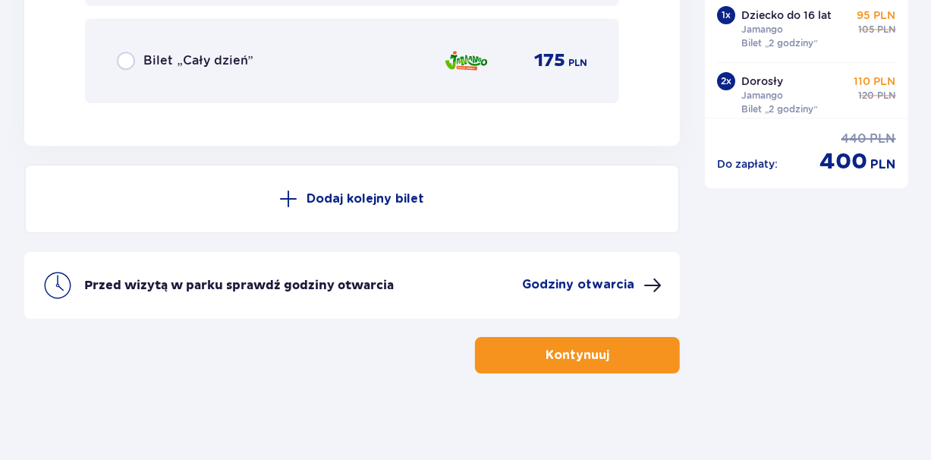
scroll to position [5052, 0]
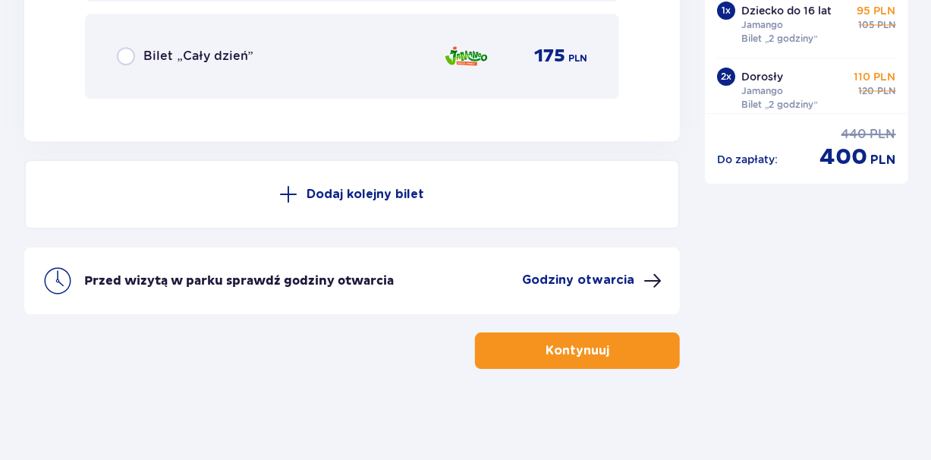
click at [524, 356] on button "Kontynuuj" at bounding box center [577, 350] width 205 height 36
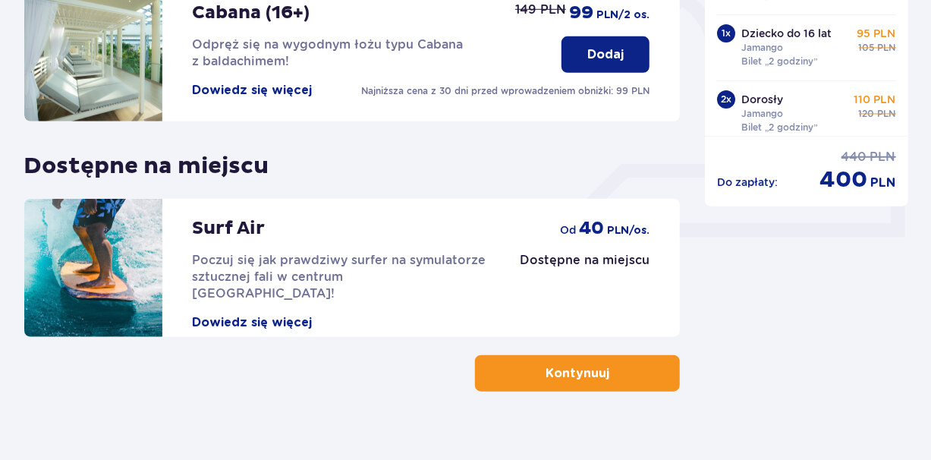
scroll to position [569, 0]
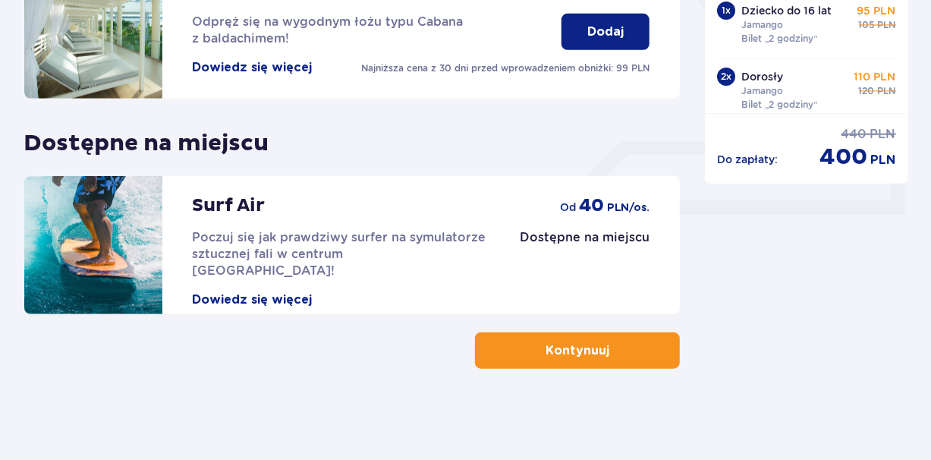
click at [524, 356] on button "Kontynuuj" at bounding box center [577, 350] width 205 height 36
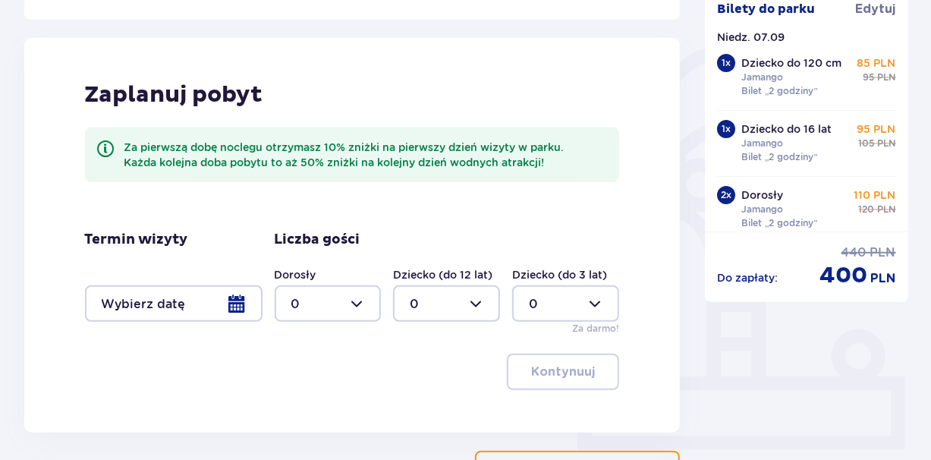
scroll to position [364, 0]
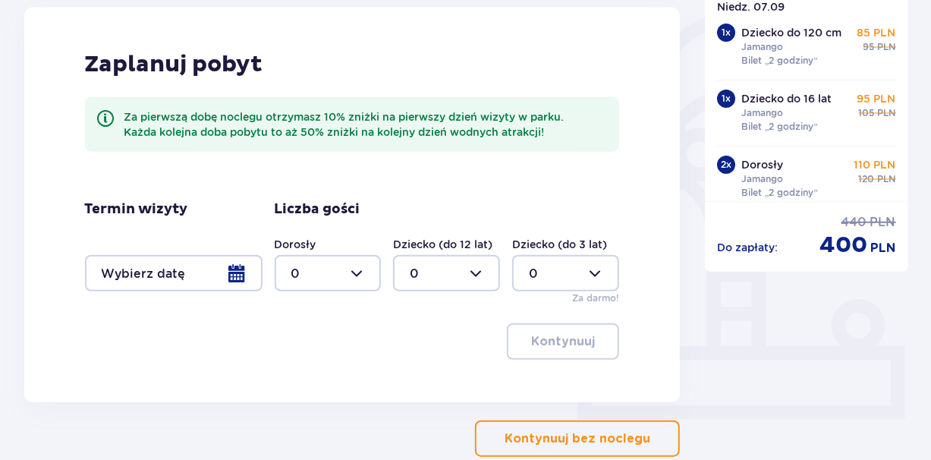
click at [623, 437] on p "Kontynuuj bez noclegu" at bounding box center [578, 438] width 146 height 17
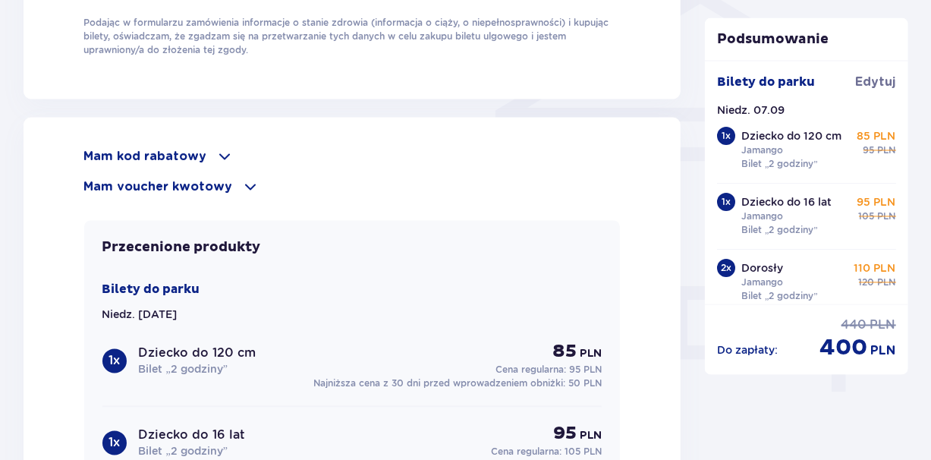
scroll to position [1306, 0]
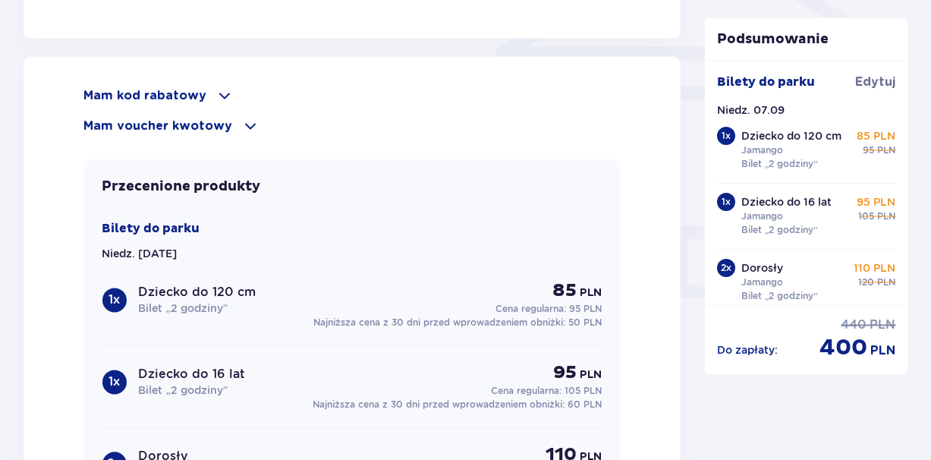
click at [183, 91] on p "Mam kod rabatowy" at bounding box center [145, 96] width 123 height 17
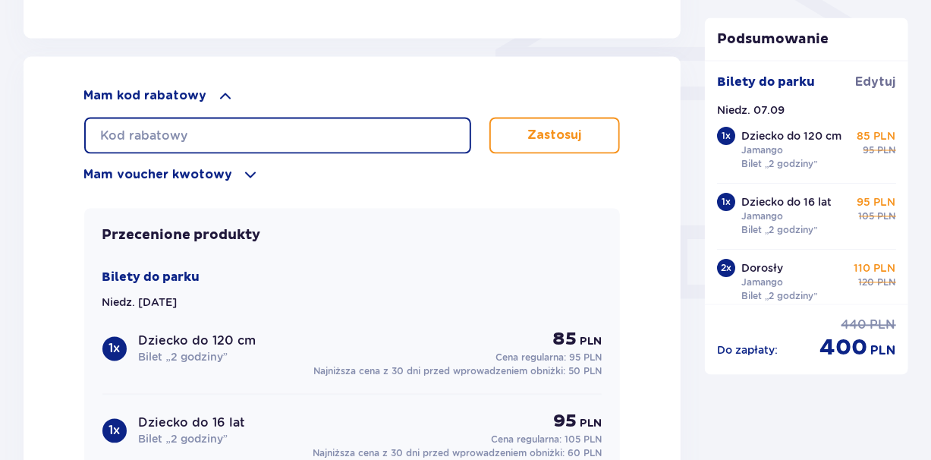
click at [206, 134] on input "text" at bounding box center [277, 136] width 387 height 36
type input "student30"
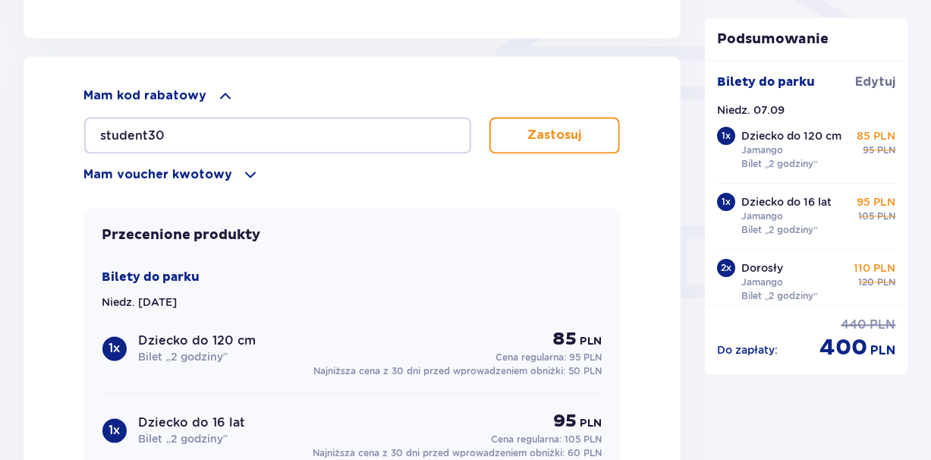
click at [512, 149] on button "Zastosuj" at bounding box center [555, 136] width 131 height 36
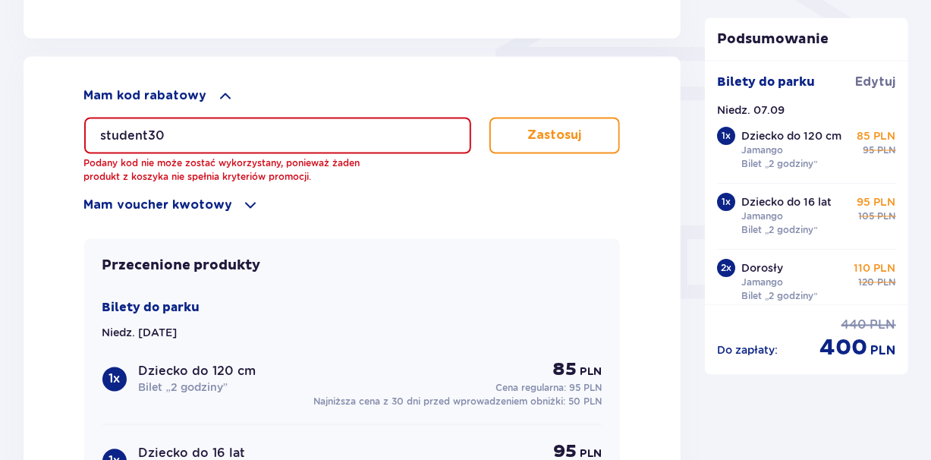
click at [375, 124] on input "student30" at bounding box center [277, 136] width 387 height 36
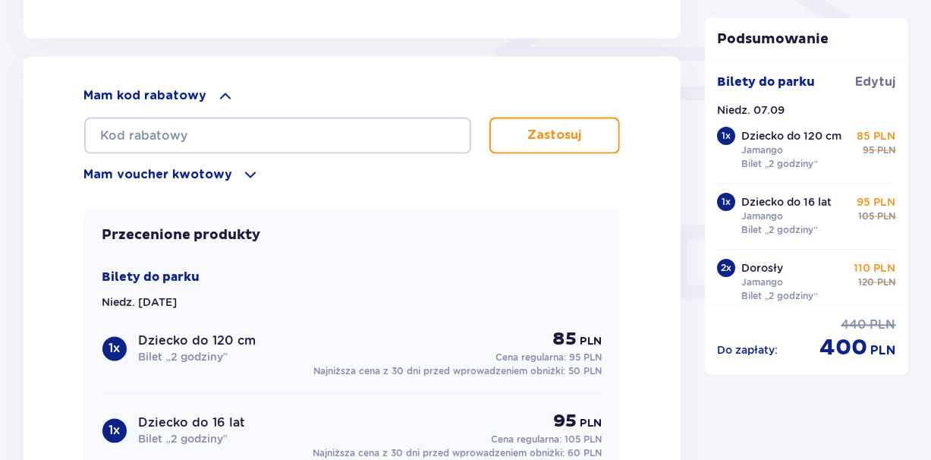
click at [68, 279] on div "Mam kod rabatowy Zastosuj Mam voucher kwotowy Zastosuj Przecenione produkty Bil…" at bounding box center [353, 405] width 658 height 697
click at [221, 167] on p "Mam voucher kwotowy" at bounding box center [158, 175] width 149 height 17
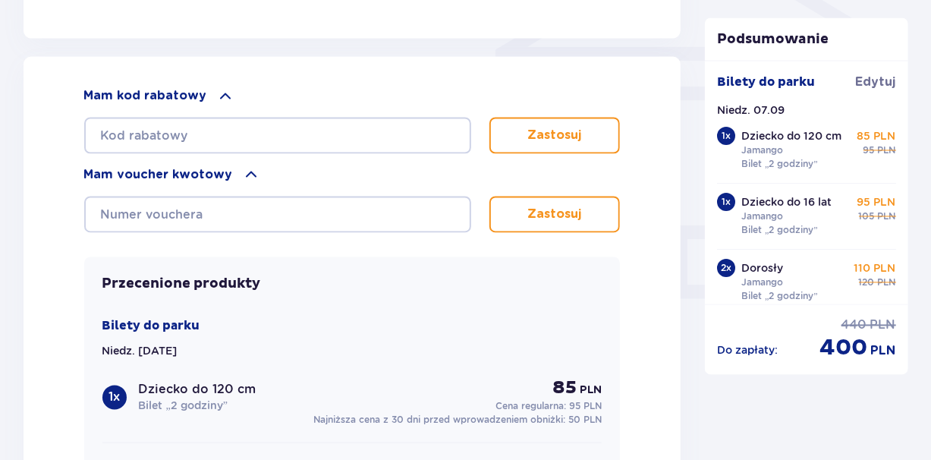
click at [221, 167] on p "Mam voucher kwotowy" at bounding box center [158, 175] width 149 height 17
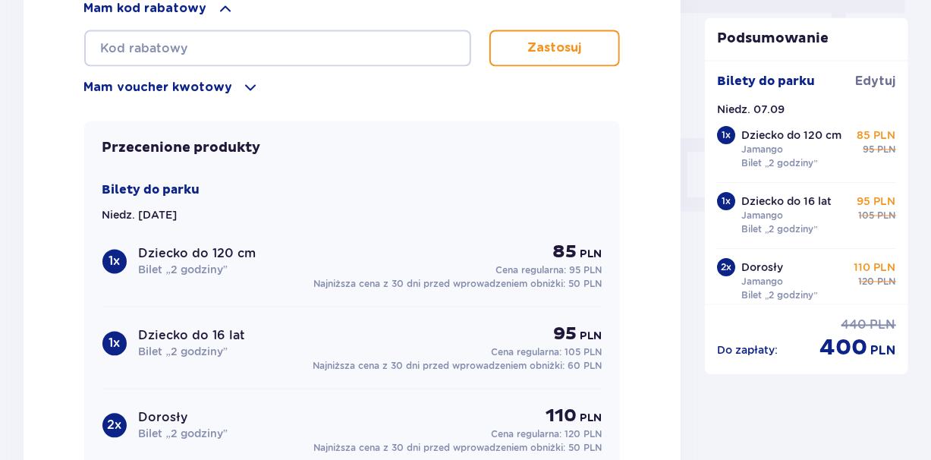
scroll to position [1579, 0]
